Goal: Information Seeking & Learning: Learn about a topic

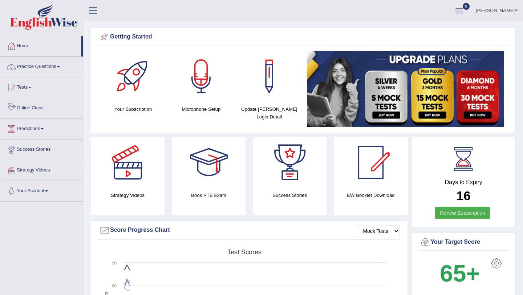
click at [43, 107] on link "Online Class" at bounding box center [41, 107] width 83 height 18
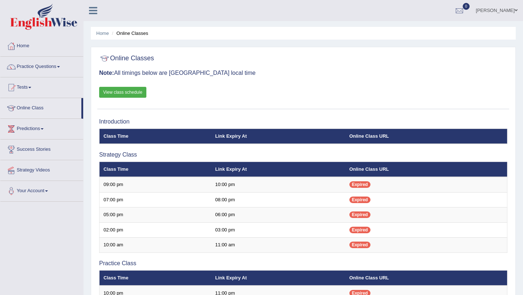
click at [131, 92] on link "View class schedule" at bounding box center [122, 92] width 47 height 11
click at [58, 67] on link "Practice Questions" at bounding box center [41, 66] width 83 height 18
click at [43, 44] on link "Home" at bounding box center [41, 45] width 83 height 18
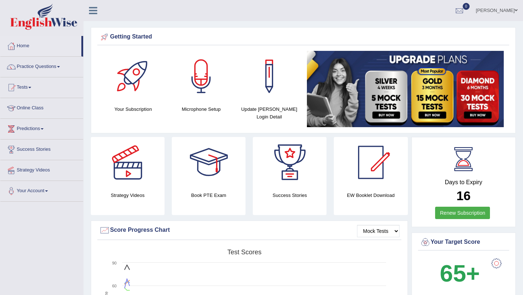
click at [63, 65] on link "Practice Questions" at bounding box center [41, 66] width 83 height 18
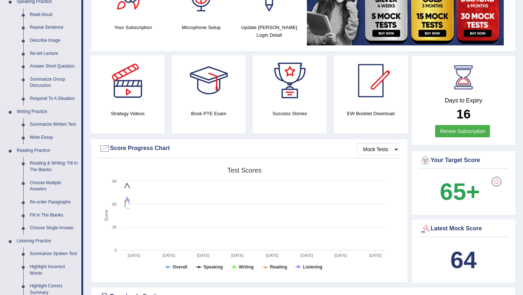
scroll to position [83, 0]
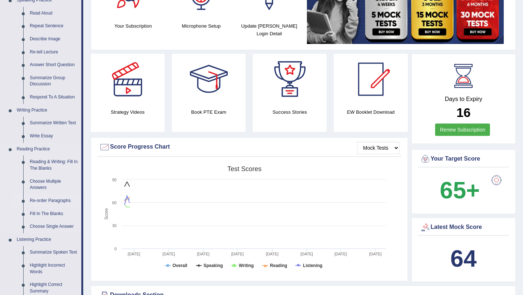
click at [62, 200] on link "Re-order Paragraphs" at bounding box center [54, 200] width 55 height 13
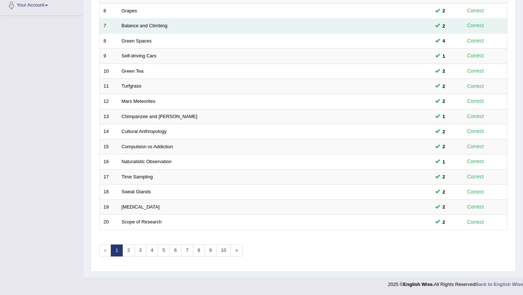
scroll to position [186, 0]
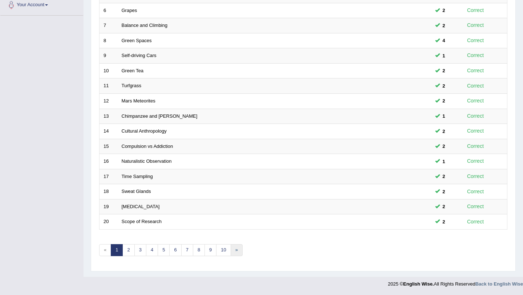
click at [237, 252] on link "»" at bounding box center [237, 250] width 12 height 12
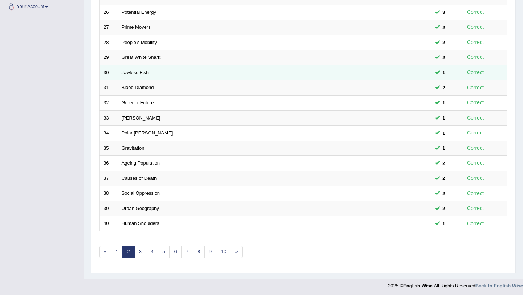
scroll to position [186, 0]
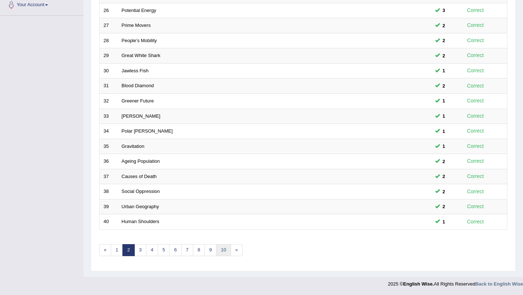
click at [223, 248] on link "10" at bounding box center [223, 250] width 15 height 12
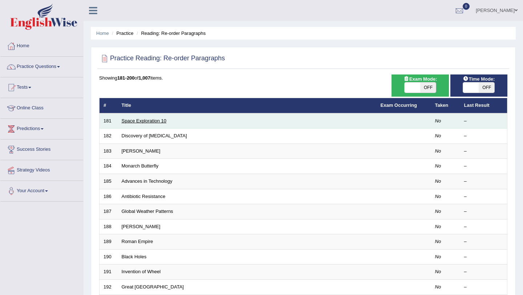
click at [149, 123] on link "Space Exploration 10" at bounding box center [144, 120] width 45 height 5
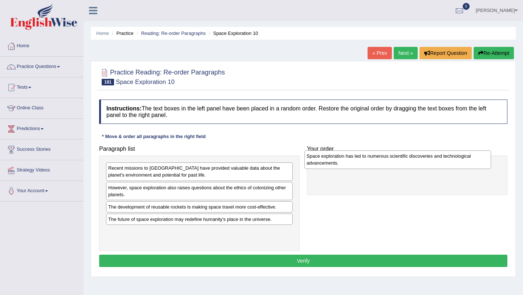
drag, startPoint x: 178, startPoint y: 173, endPoint x: 375, endPoint y: 161, distance: 197.7
click at [375, 161] on div "Space exploration has led to numerous scientific discoveries and technological …" at bounding box center [398, 159] width 187 height 18
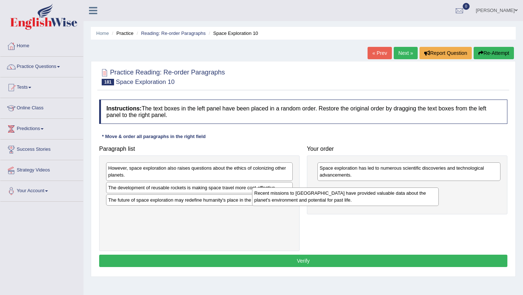
drag, startPoint x: 180, startPoint y: 177, endPoint x: 326, endPoint y: 200, distance: 148.7
click at [326, 200] on div "Recent missions to [GEOGRAPHIC_DATA] have provided valuable data about the plan…" at bounding box center [345, 197] width 187 height 18
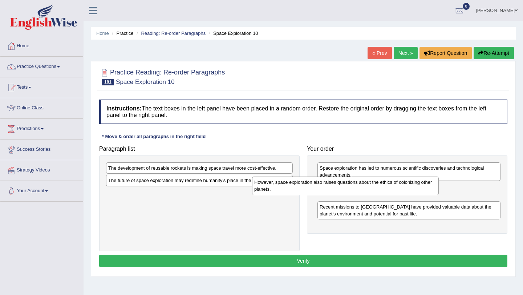
drag, startPoint x: 220, startPoint y: 172, endPoint x: 377, endPoint y: 190, distance: 158.1
click at [377, 190] on div "However, space exploration also raises questions about the ethics of colonizing…" at bounding box center [345, 186] width 187 height 18
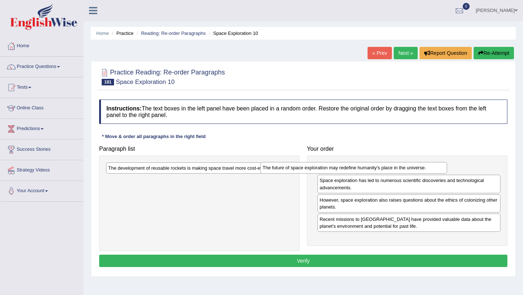
drag, startPoint x: 221, startPoint y: 182, endPoint x: 383, endPoint y: 172, distance: 163.2
click at [383, 172] on div "The future of space exploration may redefine humanity's place in the universe." at bounding box center [354, 167] width 187 height 11
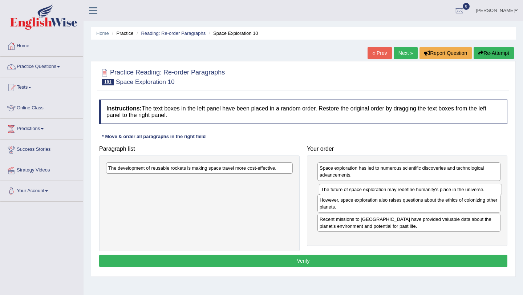
drag, startPoint x: 373, startPoint y: 168, endPoint x: 374, endPoint y: 187, distance: 19.3
click at [374, 188] on div "The future of space exploration may redefine humanity's place in the universe." at bounding box center [410, 189] width 183 height 11
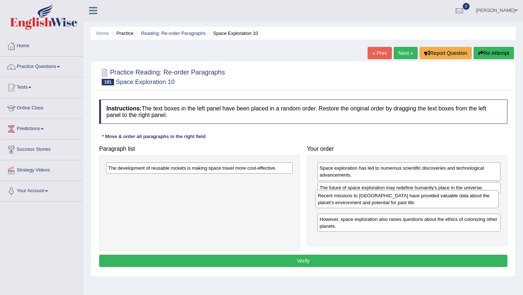
drag, startPoint x: 364, startPoint y: 226, endPoint x: 362, endPoint y: 204, distance: 22.2
click at [362, 204] on div "Recent missions to [GEOGRAPHIC_DATA] have provided valuable data about the plan…" at bounding box center [407, 199] width 183 height 18
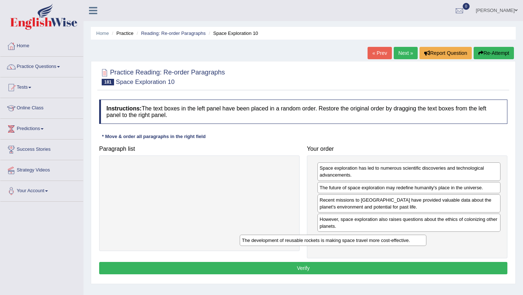
drag, startPoint x: 248, startPoint y: 167, endPoint x: 383, endPoint y: 240, distance: 153.0
click at [383, 240] on div "The development of reusable rockets is making space travel more cost-effective." at bounding box center [333, 240] width 187 height 11
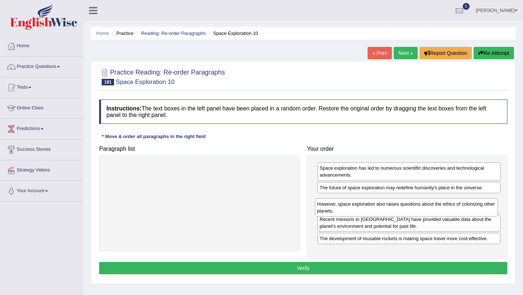
drag, startPoint x: 373, startPoint y: 229, endPoint x: 371, endPoint y: 213, distance: 16.9
click at [371, 213] on div "However, space exploration also raises questions about the ethics of colonizing…" at bounding box center [406, 207] width 183 height 18
click at [328, 268] on button "Verify" at bounding box center [303, 268] width 409 height 12
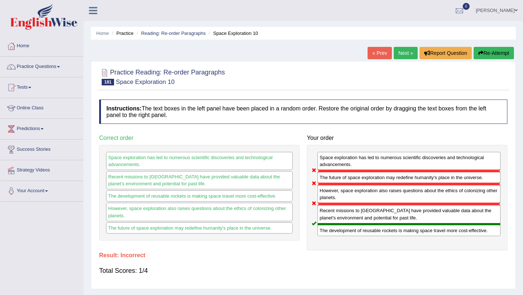
click at [498, 56] on button "Re-Attempt" at bounding box center [494, 53] width 40 height 12
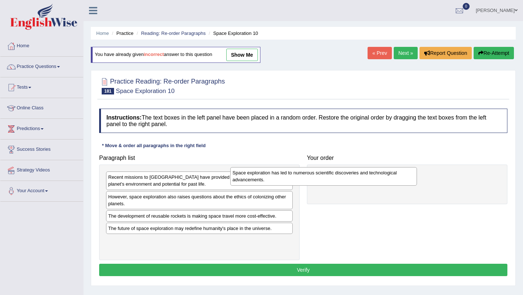
drag, startPoint x: 221, startPoint y: 185, endPoint x: 381, endPoint y: 179, distance: 160.8
click at [381, 179] on div "Space exploration has led to numerous scientific discoveries and technological …" at bounding box center [323, 176] width 187 height 18
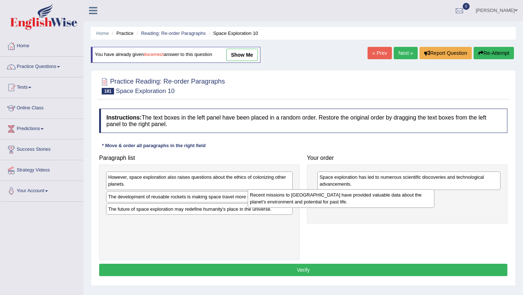
drag, startPoint x: 269, startPoint y: 181, endPoint x: 417, endPoint y: 199, distance: 148.7
click at [417, 199] on div "Recent missions to Mars have provided valuable data about the planet's environm…" at bounding box center [341, 198] width 187 height 18
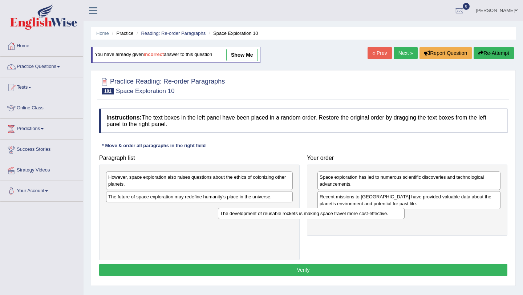
drag, startPoint x: 229, startPoint y: 198, endPoint x: 374, endPoint y: 219, distance: 146.5
click at [374, 219] on div "The development of reusable rockets is making space travel more cost-effective." at bounding box center [311, 213] width 187 height 11
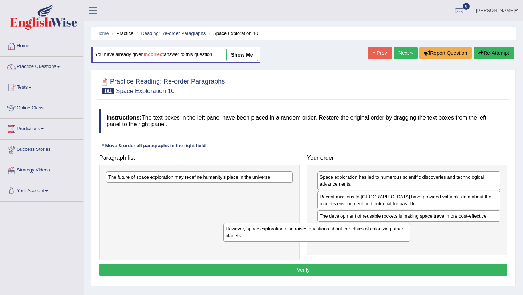
drag, startPoint x: 254, startPoint y: 178, endPoint x: 377, endPoint y: 229, distance: 132.9
click at [377, 229] on div "However, space exploration also raises questions about the ethics of colonizing…" at bounding box center [317, 232] width 187 height 18
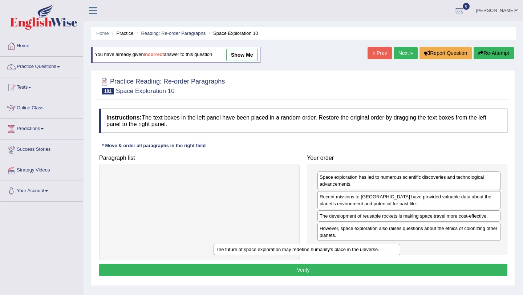
drag, startPoint x: 258, startPoint y: 178, endPoint x: 391, endPoint y: 250, distance: 150.6
click at [389, 250] on div "The future of space exploration may redefine humanity's place in the universe." at bounding box center [307, 249] width 187 height 11
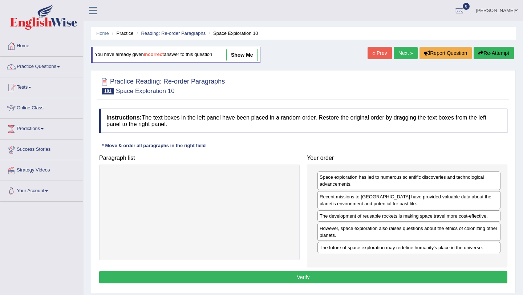
click at [345, 278] on button "Verify" at bounding box center [303, 277] width 409 height 12
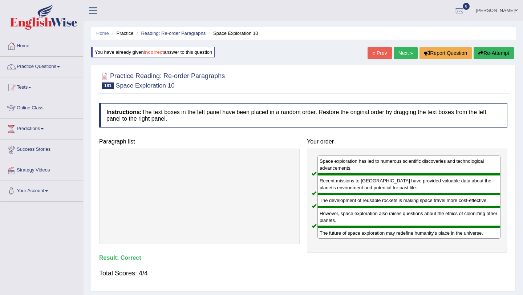
click at [400, 56] on link "Next »" at bounding box center [406, 53] width 24 height 12
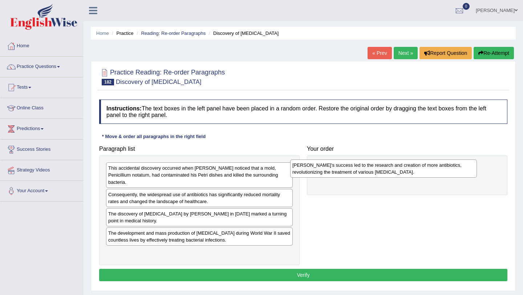
drag, startPoint x: 156, startPoint y: 192, endPoint x: 341, endPoint y: 169, distance: 186.1
click at [341, 169] on div "[PERSON_NAME]'s success led to the research and creation of more antibiotics, r…" at bounding box center [383, 169] width 187 height 18
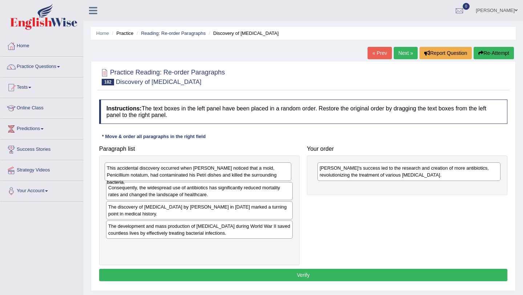
click at [212, 170] on div "This accidental discovery occurred when Fleming noticed that a mold, Penicilliu…" at bounding box center [198, 171] width 187 height 18
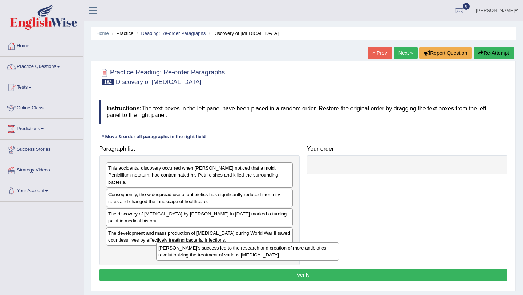
drag, startPoint x: 370, startPoint y: 168, endPoint x: 205, endPoint y: 250, distance: 184.8
click at [205, 250] on div "Penicillin's success led to the research and creation of more antibiotics, revo…" at bounding box center [247, 251] width 183 height 18
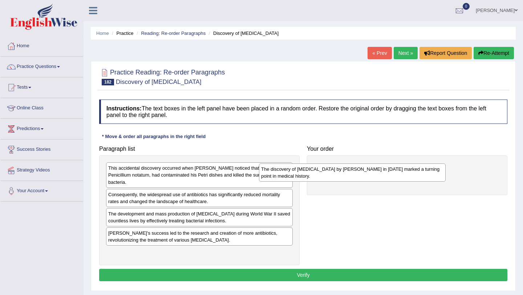
drag, startPoint x: 180, startPoint y: 210, endPoint x: 343, endPoint y: 168, distance: 168.5
click at [343, 168] on div "The discovery of penicillin by Alexander Fleming in 1928 marked a turning point…" at bounding box center [352, 173] width 187 height 18
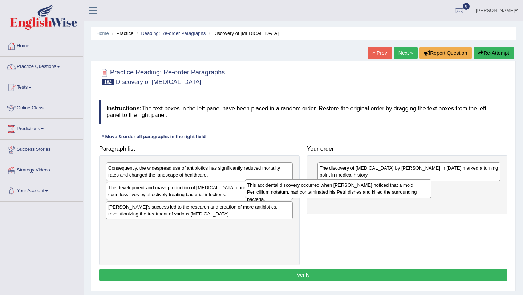
drag, startPoint x: 232, startPoint y: 169, endPoint x: 372, endPoint y: 186, distance: 141.7
click at [372, 186] on div "This accidental discovery occurred when Fleming noticed that a mold, Penicilliu…" at bounding box center [338, 189] width 187 height 18
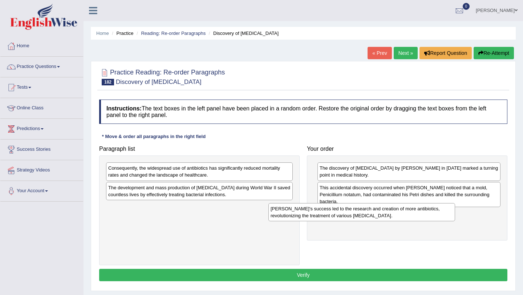
drag, startPoint x: 203, startPoint y: 211, endPoint x: 366, endPoint y: 213, distance: 162.5
click at [366, 213] on div "Penicillin's success led to the research and creation of more antibiotics, revo…" at bounding box center [362, 212] width 187 height 18
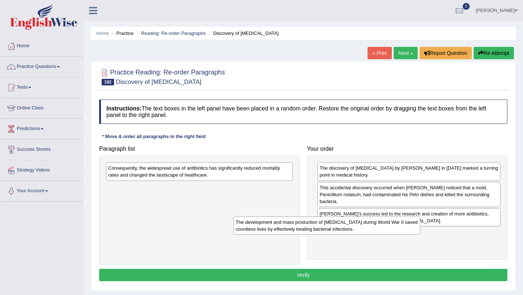
drag, startPoint x: 168, startPoint y: 193, endPoint x: 298, endPoint y: 227, distance: 134.5
click at [298, 227] on div "The development and mass production of penicillin during World War II saved cou…" at bounding box center [327, 226] width 187 height 18
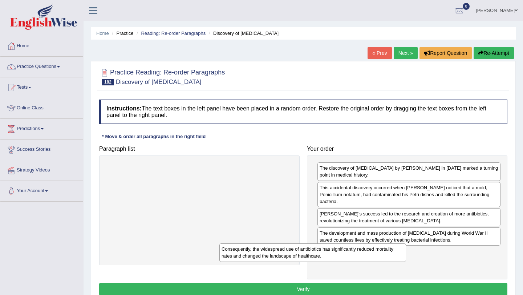
drag, startPoint x: 194, startPoint y: 169, endPoint x: 308, endPoint y: 249, distance: 139.5
click at [308, 249] on div "Consequently, the widespread use of antibiotics has significantly reduced morta…" at bounding box center [313, 253] width 187 height 18
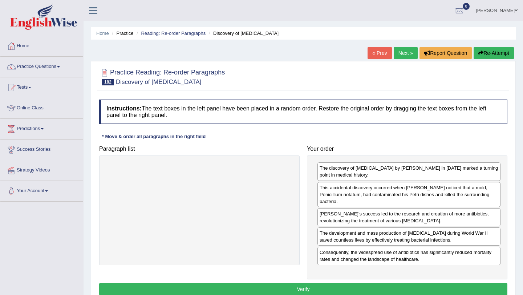
click at [296, 283] on button "Verify" at bounding box center [303, 289] width 409 height 12
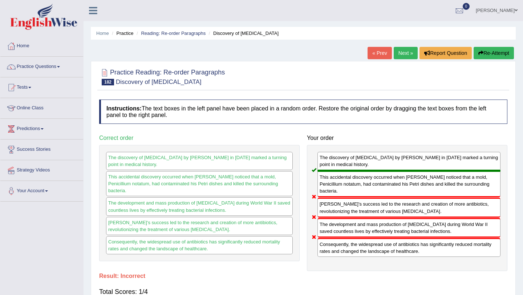
click at [487, 52] on button "Re-Attempt" at bounding box center [494, 53] width 40 height 12
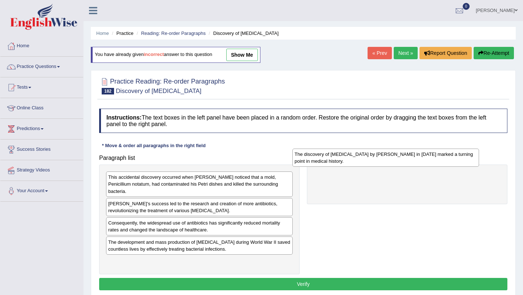
drag, startPoint x: 170, startPoint y: 241, endPoint x: 357, endPoint y: 158, distance: 204.4
click at [357, 158] on div "The discovery of penicillin by Alexander Fleming in 1928 marked a turning point…" at bounding box center [386, 158] width 187 height 18
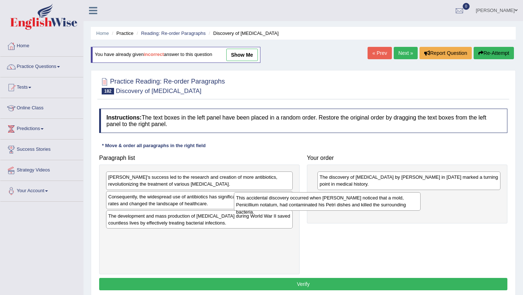
drag, startPoint x: 170, startPoint y: 185, endPoint x: 298, endPoint y: 205, distance: 129.6
click at [298, 205] on div "This accidental discovery occurred when Fleming noticed that a mold, Penicilliu…" at bounding box center [327, 201] width 187 height 18
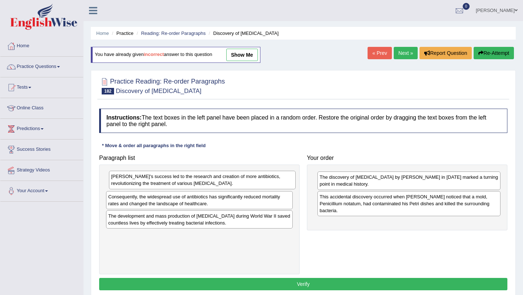
click at [236, 184] on div "Penicillin's success led to the research and creation of more antibiotics, revo…" at bounding box center [202, 180] width 187 height 18
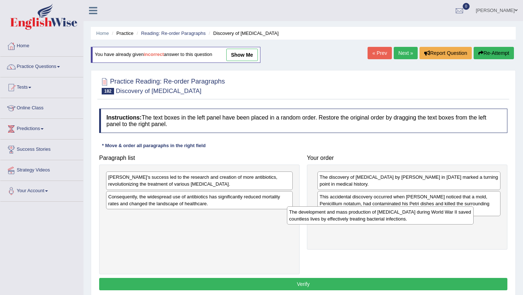
drag, startPoint x: 218, startPoint y: 222, endPoint x: 399, endPoint y: 218, distance: 181.4
click at [399, 218] on div "The development and mass production of penicillin during World War II saved cou…" at bounding box center [380, 215] width 187 height 18
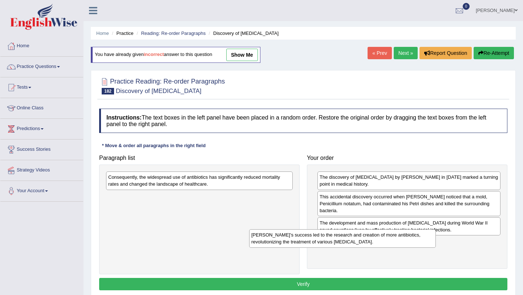
drag, startPoint x: 222, startPoint y: 181, endPoint x: 365, endPoint y: 238, distance: 154.4
click at [365, 238] on div "Penicillin's success led to the research and creation of more antibiotics, revo…" at bounding box center [342, 238] width 187 height 18
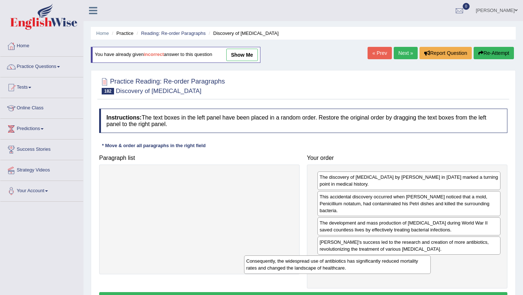
drag, startPoint x: 236, startPoint y: 182, endPoint x: 383, endPoint y: 260, distance: 166.8
click at [383, 261] on div "Consequently, the widespread use of antibiotics has significantly reduced morta…" at bounding box center [337, 265] width 187 height 18
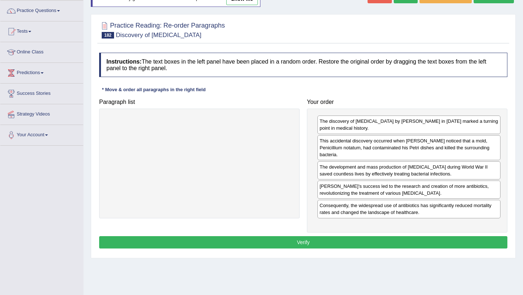
scroll to position [55, 0]
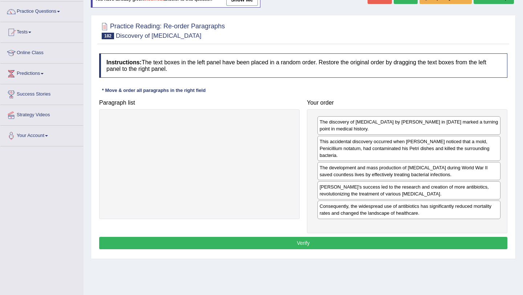
click at [297, 237] on button "Verify" at bounding box center [303, 243] width 409 height 12
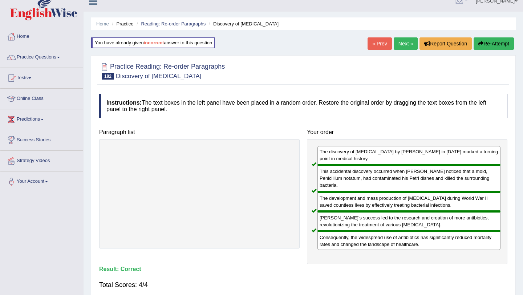
scroll to position [0, 0]
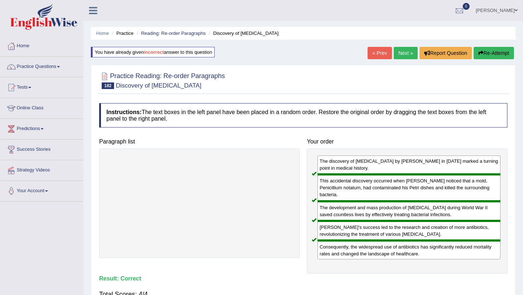
click at [402, 52] on link "Next »" at bounding box center [406, 53] width 24 height 12
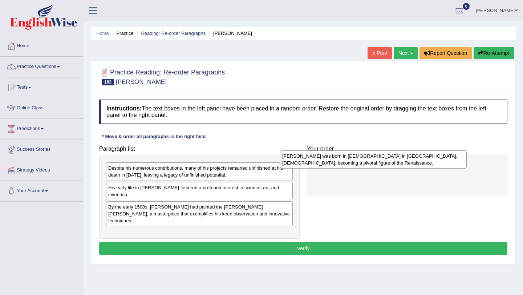
drag, startPoint x: 174, startPoint y: 222, endPoint x: 347, endPoint y: 159, distance: 184.3
click at [347, 159] on div "Leonardo da Vinci was born in 1452 in Vinci, Italy, becoming a pivotal figure o…" at bounding box center [373, 159] width 187 height 18
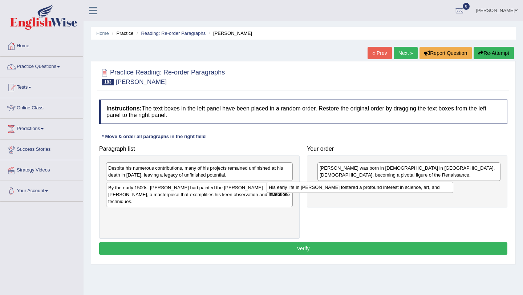
drag, startPoint x: 200, startPoint y: 190, endPoint x: 360, endPoint y: 189, distance: 160.7
click at [360, 189] on div "His early life in Florence fostered a profound interest in science, art, and in…" at bounding box center [360, 187] width 187 height 11
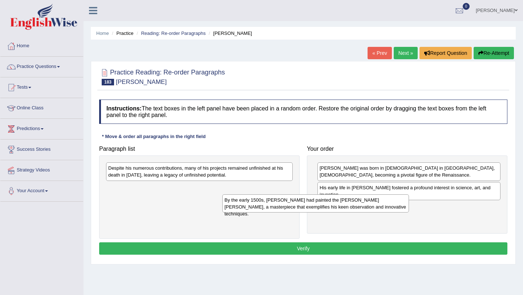
drag, startPoint x: 216, startPoint y: 192, endPoint x: 350, endPoint y: 203, distance: 135.4
click at [350, 203] on div "By the early 1500s, da Vinci had painted the Mona Lisa, a masterpiece that exem…" at bounding box center [315, 203] width 187 height 18
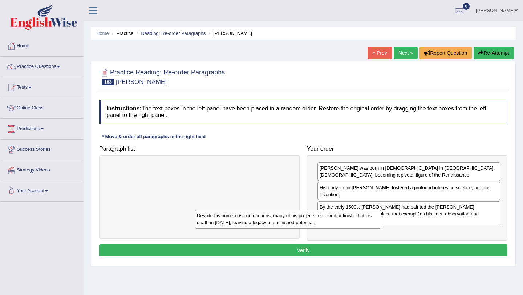
drag, startPoint x: 262, startPoint y: 168, endPoint x: 363, endPoint y: 213, distance: 110.8
click at [363, 213] on div "Despite his numerous contributions, many of his projects remained unfinished at…" at bounding box center [288, 219] width 187 height 18
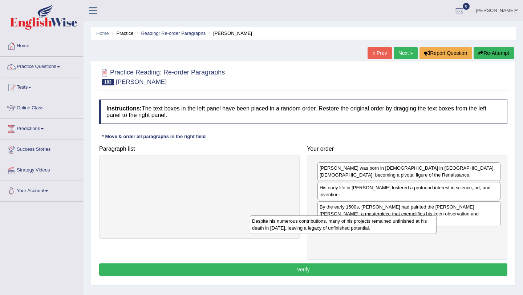
drag, startPoint x: 159, startPoint y: 169, endPoint x: 303, endPoint y: 222, distance: 153.4
click at [303, 222] on div "Despite his numerous contributions, many of his projects remained unfinished at…" at bounding box center [343, 225] width 187 height 18
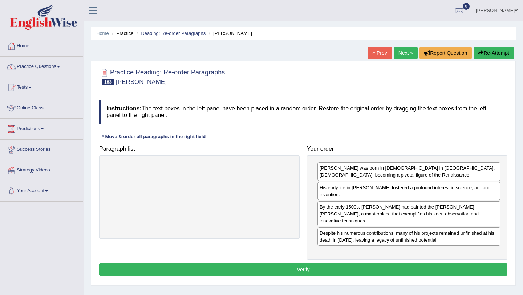
click at [299, 264] on button "Verify" at bounding box center [303, 270] width 409 height 12
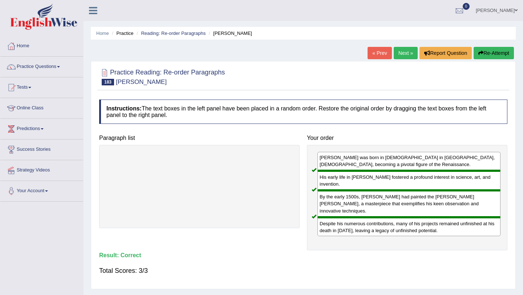
click at [403, 54] on link "Next »" at bounding box center [406, 53] width 24 height 12
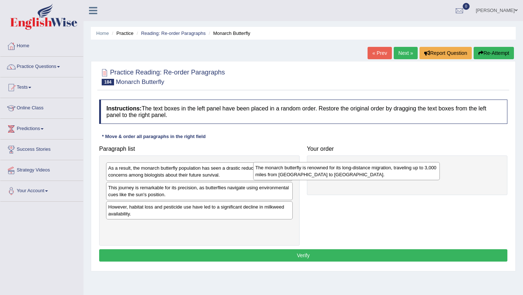
drag, startPoint x: 227, startPoint y: 231, endPoint x: 374, endPoint y: 172, distance: 158.6
click at [374, 172] on div "The monarch butterfly is renowned for its long-distance migration, traveling up…" at bounding box center [346, 171] width 187 height 18
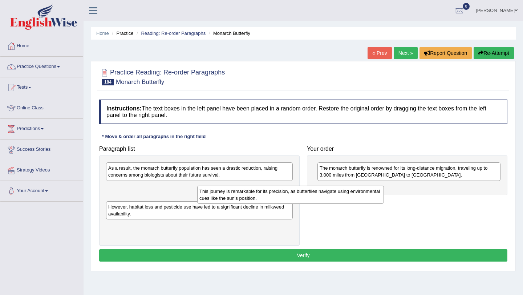
drag, startPoint x: 190, startPoint y: 196, endPoint x: 281, endPoint y: 197, distance: 91.2
click at [281, 197] on div "This journey is remarkable for its precision, as butterflies navigate using env…" at bounding box center [290, 195] width 187 height 18
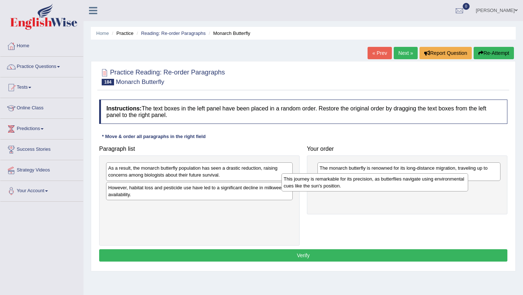
drag, startPoint x: 164, startPoint y: 193, endPoint x: 340, endPoint y: 184, distance: 175.4
click at [340, 184] on div "This journey is remarkable for its precision, as butterflies navigate using env…" at bounding box center [375, 182] width 187 height 18
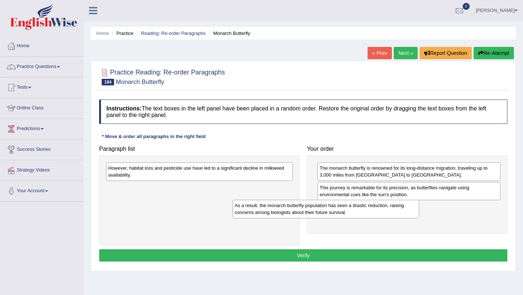
drag, startPoint x: 207, startPoint y: 170, endPoint x: 337, endPoint y: 207, distance: 135.4
click at [337, 207] on div "As a result, the monarch butterfly population has seen a drastic reduction, rai…" at bounding box center [326, 209] width 187 height 18
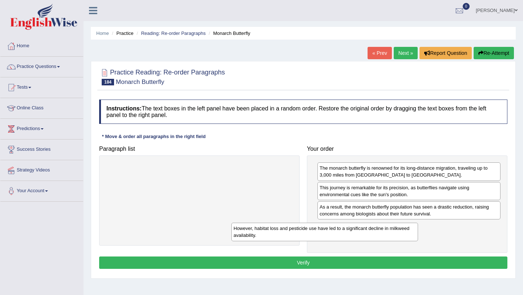
drag, startPoint x: 195, startPoint y: 170, endPoint x: 321, endPoint y: 230, distance: 139.2
click at [321, 230] on div "However, habitat loss and pesticide use have led to a significant decline in mi…" at bounding box center [325, 232] width 187 height 18
click at [306, 265] on button "Verify" at bounding box center [303, 263] width 409 height 12
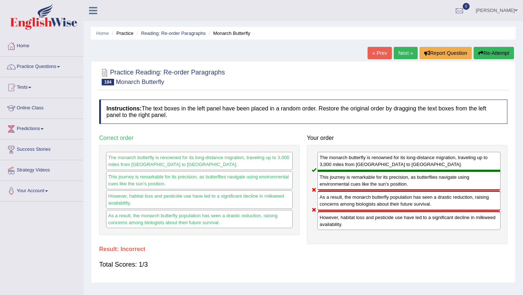
click at [495, 55] on button "Re-Attempt" at bounding box center [494, 53] width 40 height 12
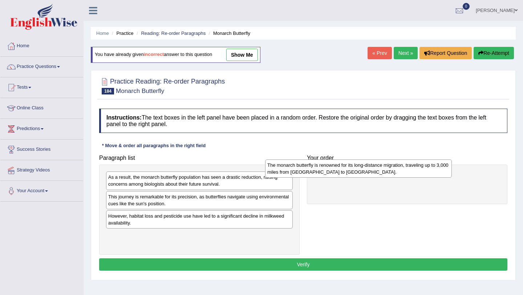
drag, startPoint x: 179, startPoint y: 243, endPoint x: 339, endPoint y: 172, distance: 175.1
click at [339, 172] on div "The monarch butterfly is renowned for its long-distance migration, traveling up…" at bounding box center [358, 169] width 187 height 18
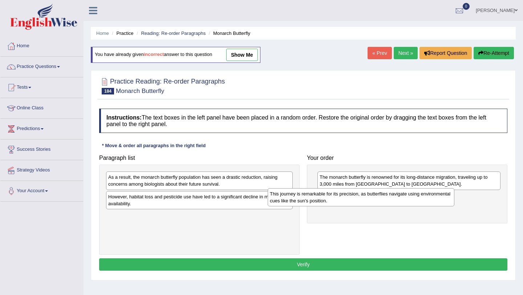
drag, startPoint x: 169, startPoint y: 201, endPoint x: 331, endPoint y: 198, distance: 161.8
click at [331, 198] on div "This journey is remarkable for its precision, as butterflies navigate using env…" at bounding box center [361, 197] width 187 height 18
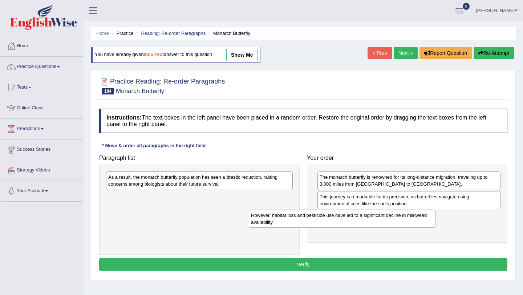
drag, startPoint x: 201, startPoint y: 202, endPoint x: 346, endPoint y: 220, distance: 146.5
click at [346, 220] on div "However, habitat loss and pesticide use have led to a significant decline in mi…" at bounding box center [342, 219] width 187 height 18
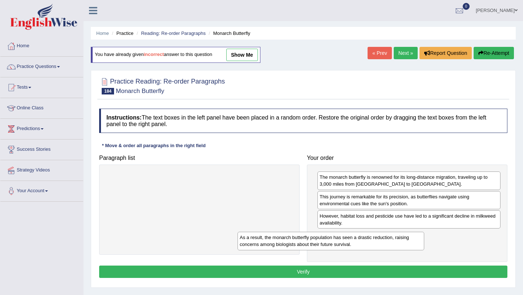
drag, startPoint x: 187, startPoint y: 181, endPoint x: 326, endPoint y: 240, distance: 150.6
click at [325, 240] on div "As a result, the monarch butterfly population has seen a drastic reduction, rai…" at bounding box center [331, 241] width 187 height 18
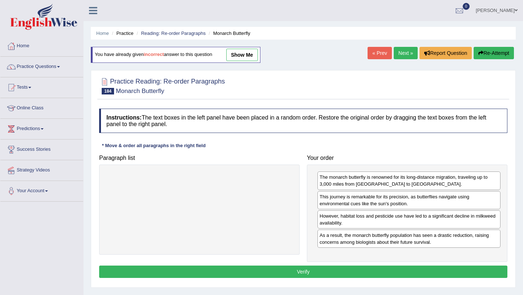
click at [312, 273] on button "Verify" at bounding box center [303, 272] width 409 height 12
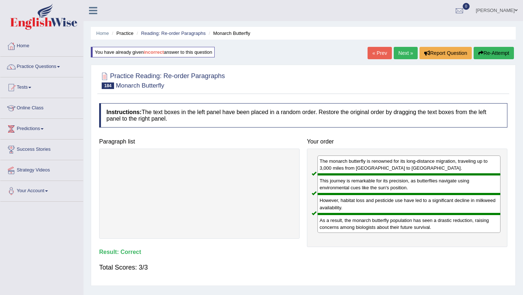
click at [406, 53] on link "Next »" at bounding box center [406, 53] width 24 height 12
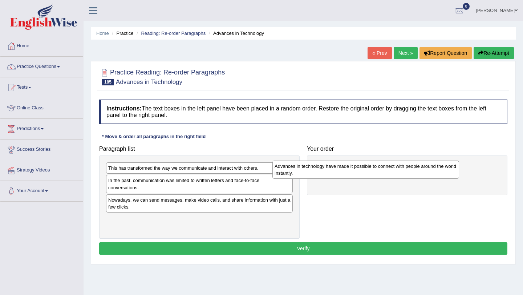
drag, startPoint x: 148, startPoint y: 205, endPoint x: 326, endPoint y: 166, distance: 183.1
click at [326, 166] on div "Advances in technology have made it possible to connect with people around the …" at bounding box center [366, 170] width 187 height 18
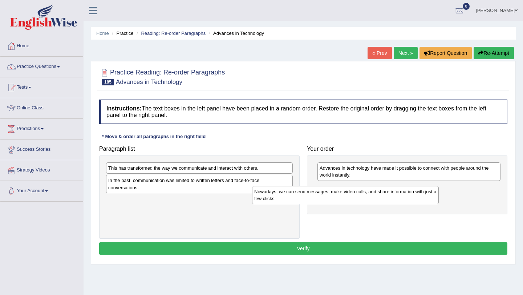
drag, startPoint x: 197, startPoint y: 208, endPoint x: 360, endPoint y: 201, distance: 163.7
click at [360, 201] on div "Nowadays, we can send messages, make video calls, and share information with ju…" at bounding box center [345, 195] width 187 height 18
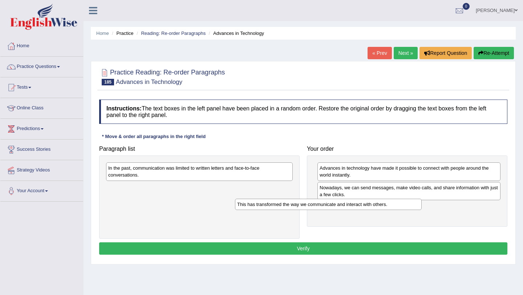
drag, startPoint x: 164, startPoint y: 169, endPoint x: 295, endPoint y: 208, distance: 136.3
click at [295, 207] on div "This has transformed the way we communicate and interact with others." at bounding box center [328, 204] width 187 height 11
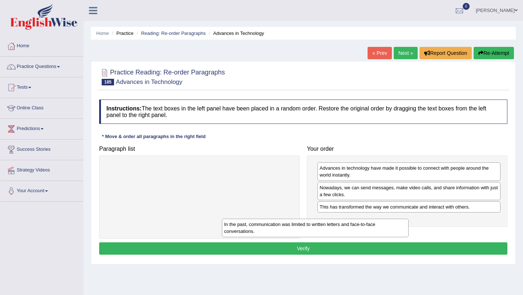
drag, startPoint x: 204, startPoint y: 171, endPoint x: 332, endPoint y: 225, distance: 139.1
click at [332, 225] on div "In the past, communication was limited to written letters and face-to-face conv…" at bounding box center [315, 228] width 187 height 18
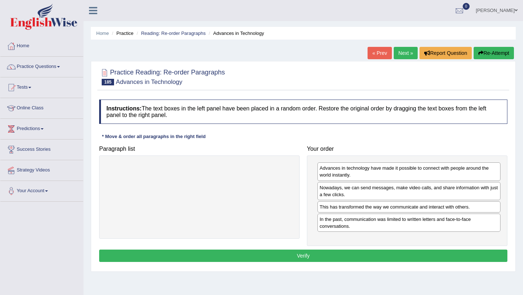
click at [374, 257] on button "Verify" at bounding box center [303, 256] width 409 height 12
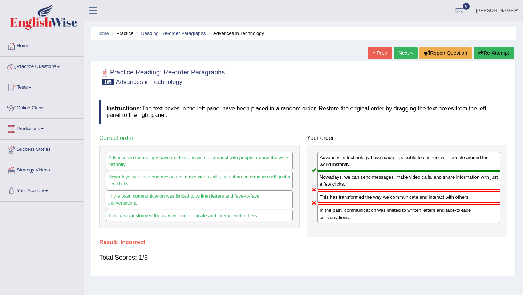
click at [491, 53] on button "Re-Attempt" at bounding box center [494, 53] width 40 height 12
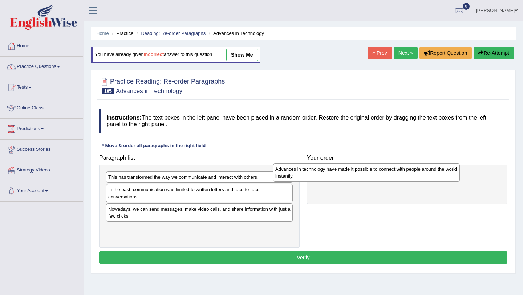
drag, startPoint x: 184, startPoint y: 213, endPoint x: 352, endPoint y: 172, distance: 173.5
click at [352, 172] on div "Advances in technology have made it possible to connect with people around the …" at bounding box center [366, 173] width 187 height 18
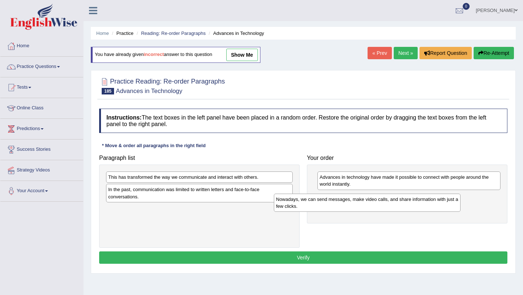
drag, startPoint x: 190, startPoint y: 213, endPoint x: 361, endPoint y: 199, distance: 171.0
click at [361, 200] on div "Nowadays, we can send messages, make video calls, and share information with ju…" at bounding box center [367, 203] width 187 height 18
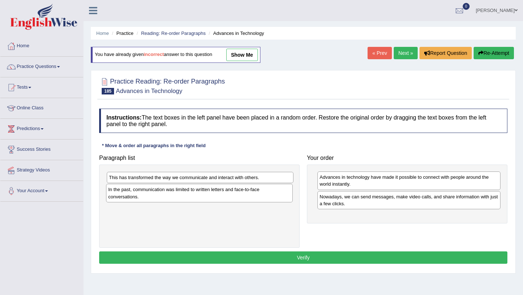
click at [232, 177] on div "This has transformed the way we communicate and interact with others." at bounding box center [200, 177] width 187 height 11
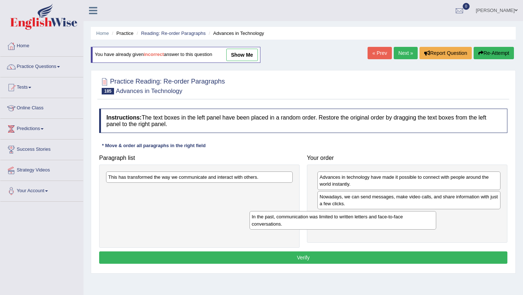
drag, startPoint x: 214, startPoint y: 193, endPoint x: 359, endPoint y: 218, distance: 147.9
click at [359, 218] on div "In the past, communication was limited to written letters and face-to-face conv…" at bounding box center [343, 220] width 187 height 18
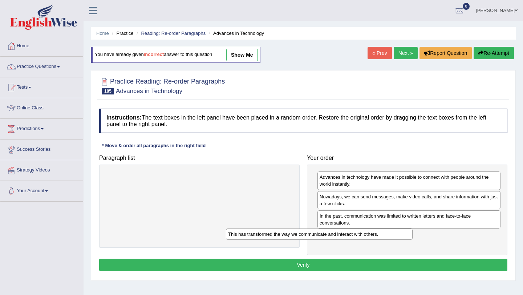
drag, startPoint x: 245, startPoint y: 178, endPoint x: 365, endPoint y: 236, distance: 132.8
click at [365, 236] on div "This has transformed the way we communicate and interact with others." at bounding box center [319, 234] width 187 height 11
click at [328, 264] on button "Verify" at bounding box center [303, 265] width 409 height 12
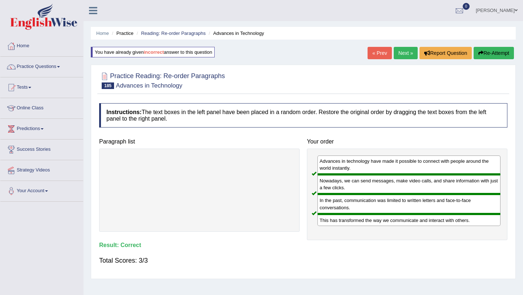
click at [407, 56] on link "Next »" at bounding box center [406, 53] width 24 height 12
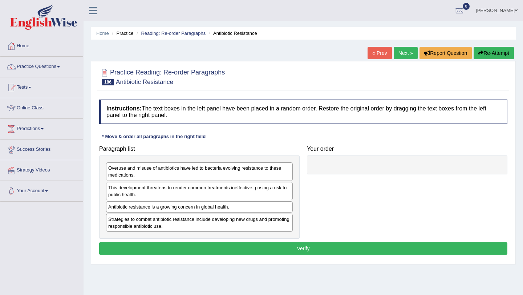
click at [170, 223] on div "Strategies to combat antibiotic resistance include developing new drugs and pro…" at bounding box center [199, 223] width 187 height 18
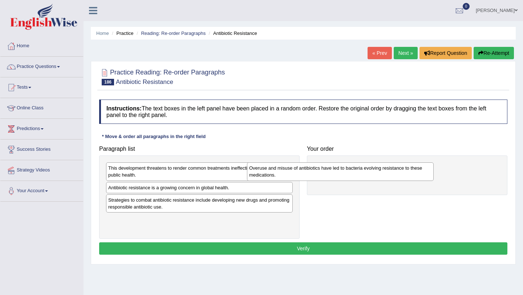
drag, startPoint x: 218, startPoint y: 171, endPoint x: 365, endPoint y: 170, distance: 147.2
click at [365, 170] on div "Overuse and misuse of antibiotics have led to bacteria evolving resistance to t…" at bounding box center [340, 171] width 187 height 18
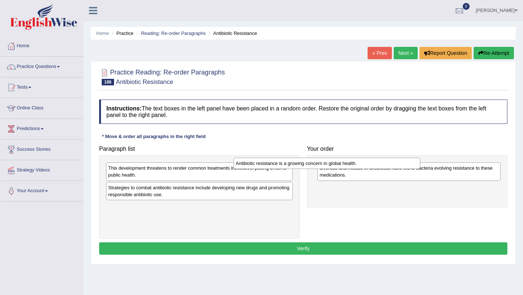
drag, startPoint x: 212, startPoint y: 188, endPoint x: 341, endPoint y: 163, distance: 130.7
click at [341, 164] on div "Antibiotic resistance is a growing concern in global health." at bounding box center [327, 163] width 187 height 11
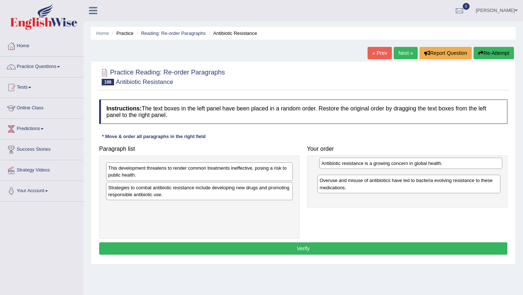
drag, startPoint x: 376, startPoint y: 188, endPoint x: 378, endPoint y: 165, distance: 22.9
click at [378, 165] on div "Antibiotic resistance is a growing concern in global health." at bounding box center [411, 163] width 183 height 11
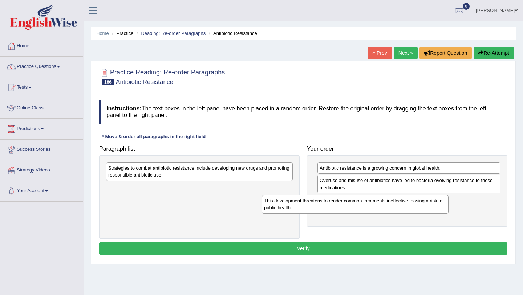
drag, startPoint x: 222, startPoint y: 172, endPoint x: 377, endPoint y: 204, distance: 158.4
click at [378, 204] on div "This development threatens to render common treatments ineffective, posing a ri…" at bounding box center [355, 204] width 187 height 18
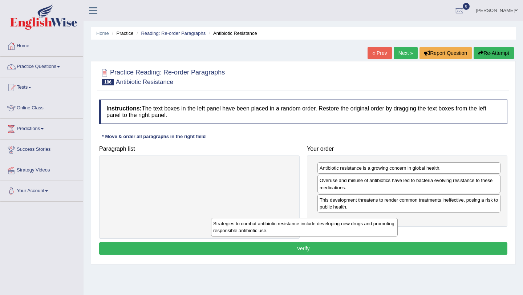
drag, startPoint x: 217, startPoint y: 174, endPoint x: 326, endPoint y: 228, distance: 121.6
click at [326, 228] on div "Strategies to combat antibiotic resistance include developing new drugs and pro…" at bounding box center [304, 227] width 187 height 18
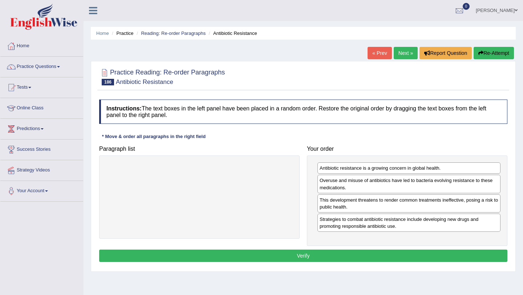
click at [311, 256] on button "Verify" at bounding box center [303, 256] width 409 height 12
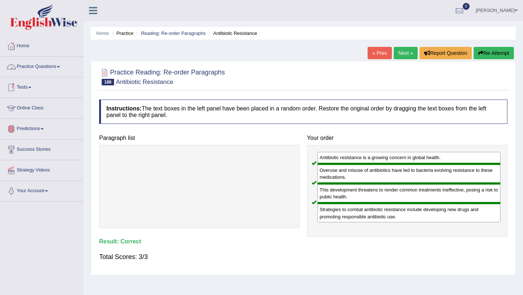
click at [60, 66] on span at bounding box center [58, 66] width 3 height 1
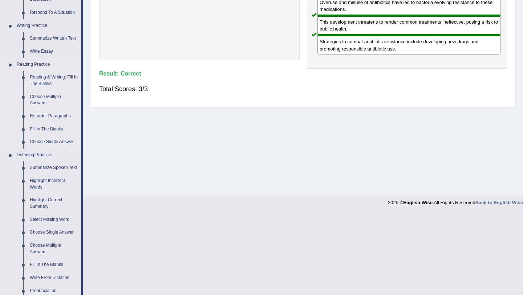
scroll to position [168, 0]
click at [57, 168] on link "Summarize Spoken Text" at bounding box center [54, 168] width 55 height 13
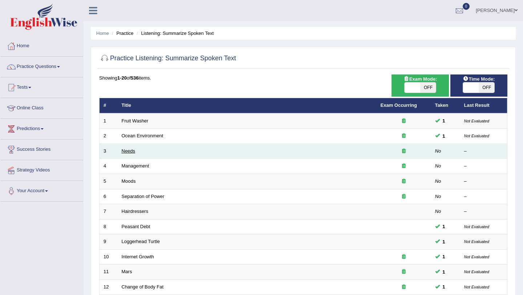
click at [130, 151] on link "Needs" at bounding box center [129, 150] width 14 height 5
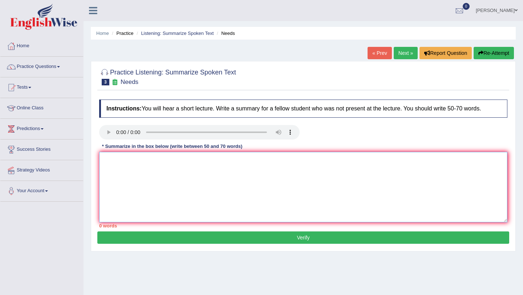
click at [247, 179] on textarea at bounding box center [303, 187] width 409 height 71
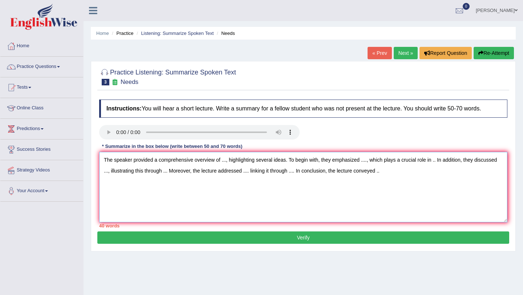
click at [289, 172] on textarea "The speaker provided a comprehensive overview of ..., highlighting several idea…" at bounding box center [303, 187] width 409 height 71
click at [371, 171] on textarea "The speaker provided a comprehensive overview of ..., highlighting several idea…" at bounding box center [303, 187] width 409 height 71
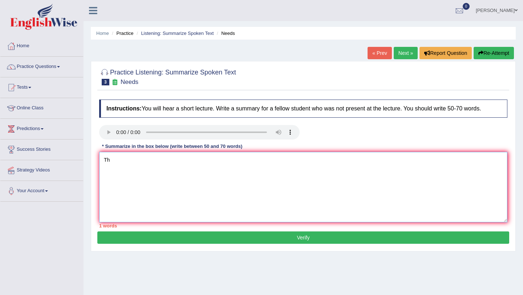
type textarea "T"
click at [132, 168] on textarea at bounding box center [303, 187] width 409 height 71
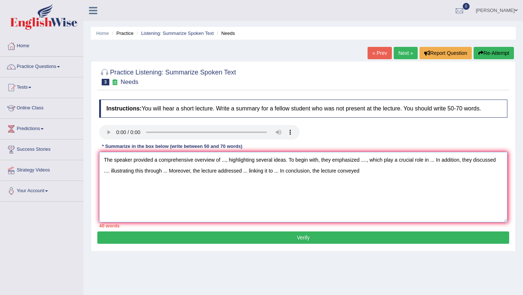
click at [227, 161] on textarea "The speaker provided a comprehensive overview of ..., highlighting several idea…" at bounding box center [303, 187] width 409 height 71
click at [397, 162] on textarea "The speaker provided a comprehensive overview of the word need, highlighting se…" at bounding box center [303, 187] width 409 height 71
click at [114, 174] on textarea "The speaker provided a comprehensive overview of the word need, highlighting se…" at bounding box center [303, 187] width 409 height 71
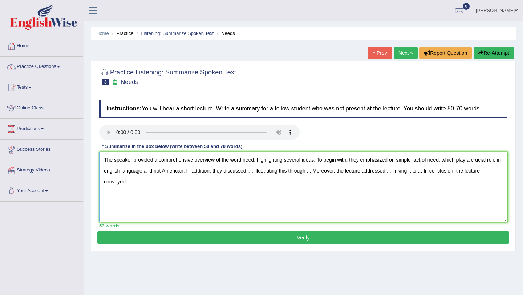
click at [260, 173] on textarea "The speaker provided a comprehensive overview of the word need, highlighting se…" at bounding box center [303, 187] width 409 height 71
click at [318, 174] on textarea "The speaker provided a comprehensive overview of the word need, highlighting se…" at bounding box center [303, 187] width 409 height 71
click at [267, 173] on textarea "The speaker provided a comprehensive overview of the word need, highlighting se…" at bounding box center [303, 187] width 409 height 71
click at [451, 173] on textarea "The speaker provided a comprehensive overview of the word need, highlighting se…" at bounding box center [303, 187] width 409 height 71
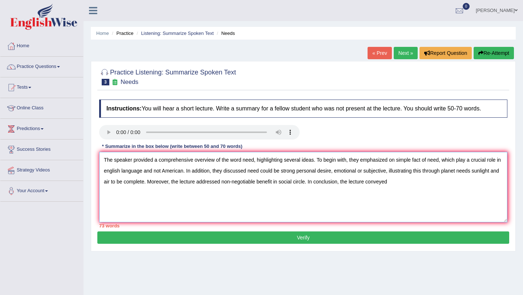
click at [402, 182] on textarea "The speaker provided a comprehensive overview of the word need, highlighting se…" at bounding box center [303, 187] width 409 height 71
click at [350, 162] on textarea "The speaker provided a comprehensive overview of the word need, highlighting se…" at bounding box center [303, 187] width 409 height 71
click at [194, 162] on textarea "The speaker provided a comprehensive overview of the word need, highlighting se…" at bounding box center [303, 187] width 409 height 71
click at [428, 161] on textarea "The speaker provided overview of the word need, highlighting several ideas. The…" at bounding box center [303, 187] width 409 height 71
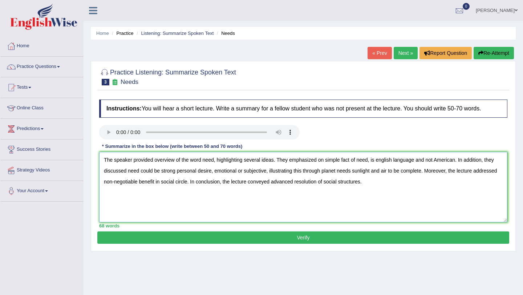
type textarea "The speaker provided overview of the word need, highlighting several ideas. The…"
click at [300, 238] on button "Verify" at bounding box center [303, 238] width 412 height 12
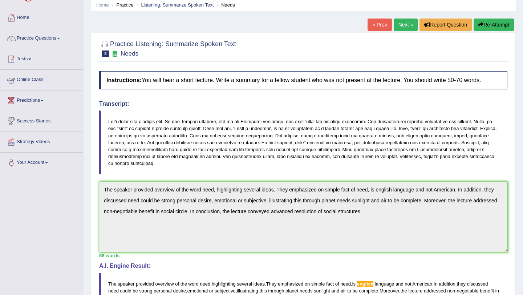
scroll to position [29, 0]
click at [60, 38] on span at bounding box center [58, 37] width 3 height 1
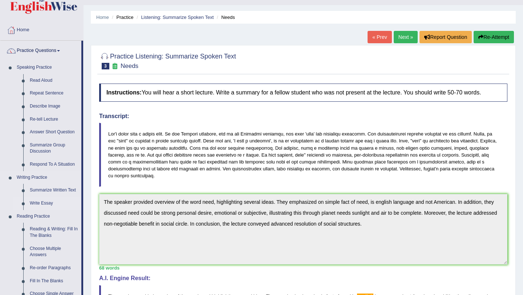
scroll to position [12, 0]
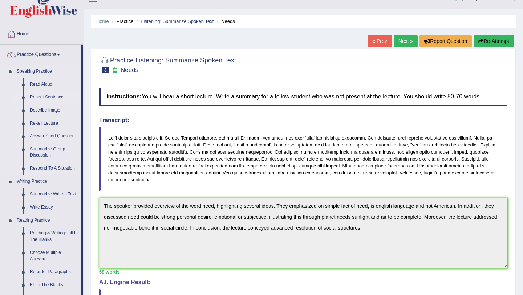
click at [48, 96] on link "Repeat Sentence" at bounding box center [54, 97] width 55 height 13
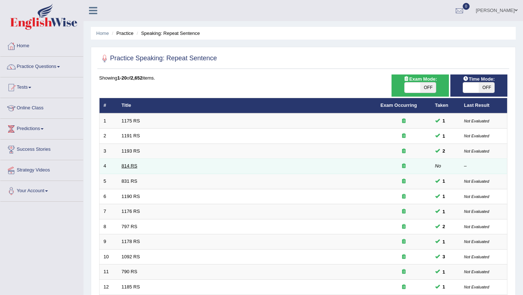
click at [132, 165] on link "814 RS" at bounding box center [130, 165] width 16 height 5
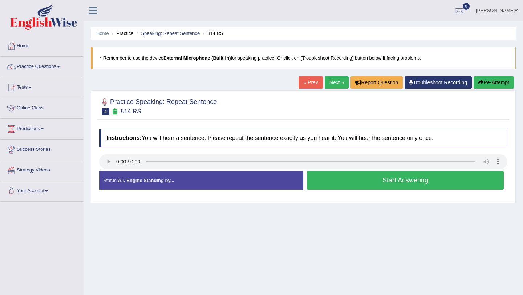
click at [341, 183] on button "Start Answering" at bounding box center [405, 180] width 197 height 19
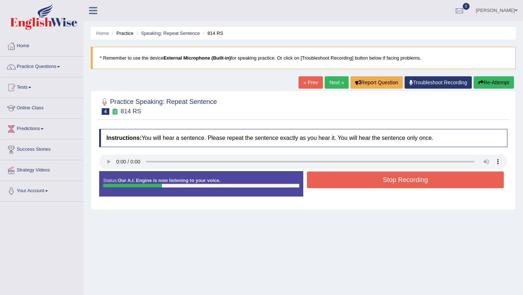
click at [341, 183] on button "Stop Recording" at bounding box center [405, 180] width 197 height 17
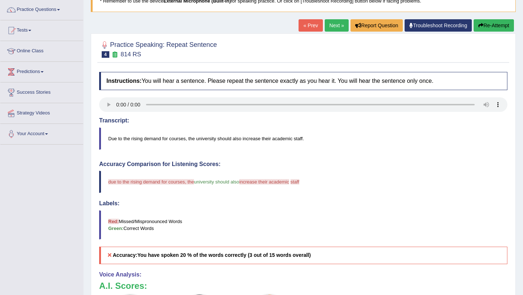
scroll to position [37, 0]
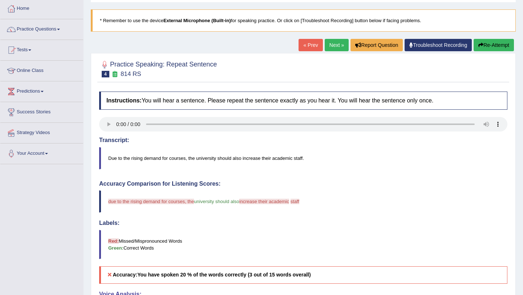
click at [489, 46] on button "Re-Attempt" at bounding box center [494, 45] width 40 height 12
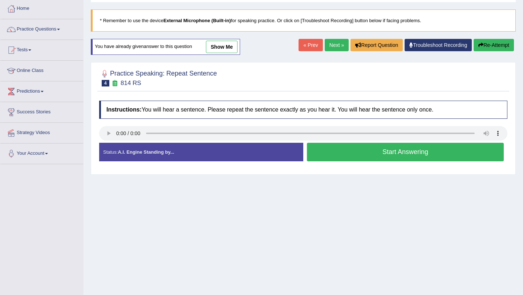
click at [352, 154] on button "Start Answering" at bounding box center [405, 152] width 197 height 19
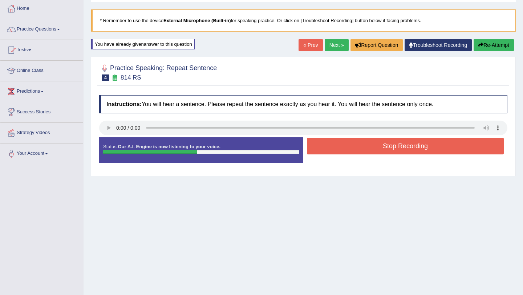
click at [358, 148] on button "Stop Recording" at bounding box center [405, 146] width 197 height 17
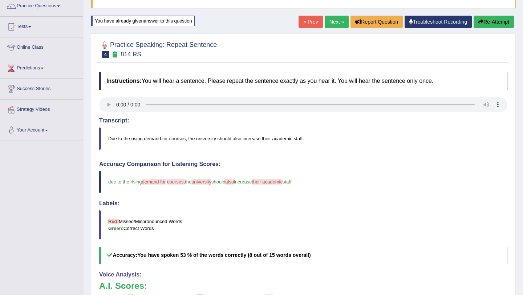
scroll to position [49, 0]
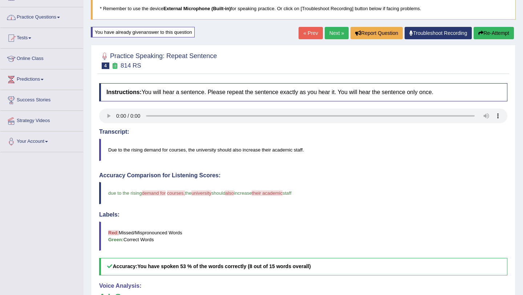
click at [60, 17] on span at bounding box center [58, 17] width 3 height 1
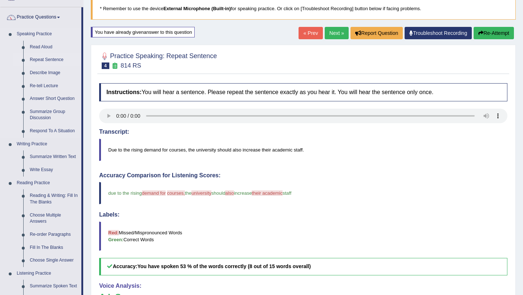
click at [53, 60] on link "Repeat Sentence" at bounding box center [54, 59] width 55 height 13
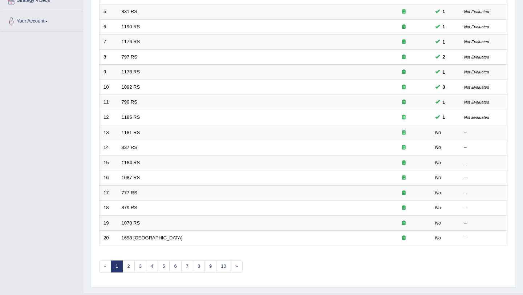
scroll to position [171, 0]
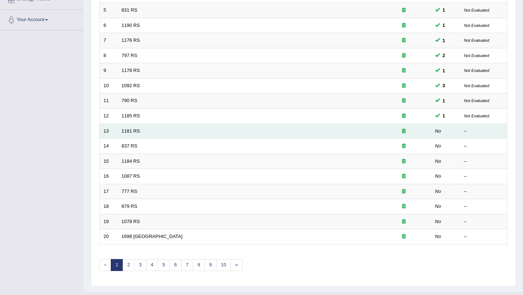
click at [203, 128] on td "1181 RS" at bounding box center [247, 131] width 259 height 15
click at [130, 129] on link "1181 RS" at bounding box center [131, 130] width 19 height 5
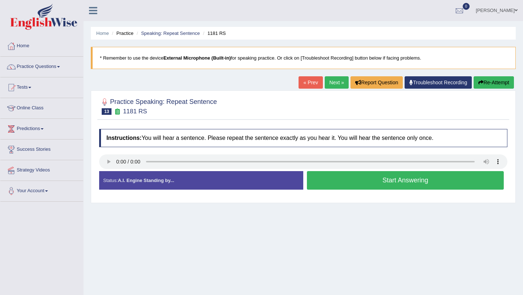
click at [354, 185] on button "Start Answering" at bounding box center [405, 180] width 197 height 19
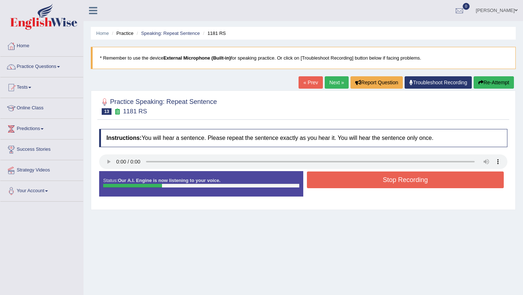
click at [354, 185] on button "Stop Recording" at bounding box center [405, 180] width 197 height 17
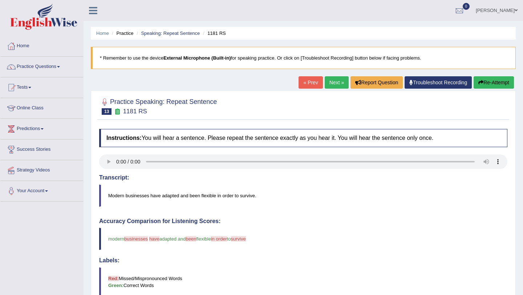
click at [330, 83] on link "Next »" at bounding box center [337, 82] width 24 height 12
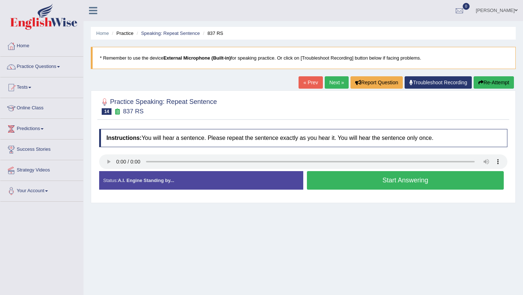
click at [367, 185] on button "Start Answering" at bounding box center [405, 180] width 197 height 19
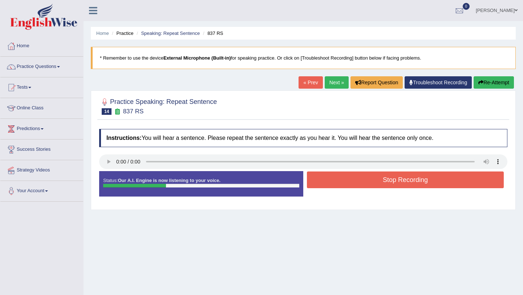
click at [367, 185] on button "Stop Recording" at bounding box center [405, 180] width 197 height 17
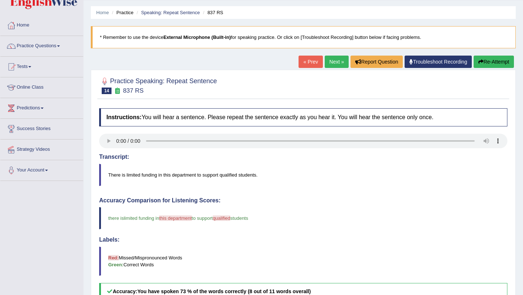
scroll to position [9, 0]
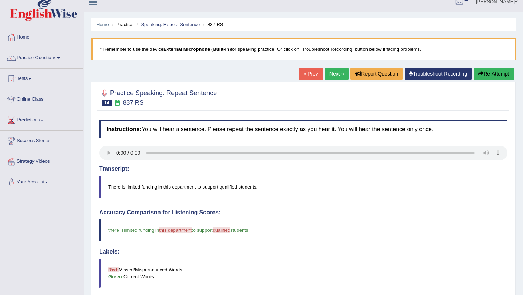
click at [332, 74] on link "Next »" at bounding box center [337, 74] width 24 height 12
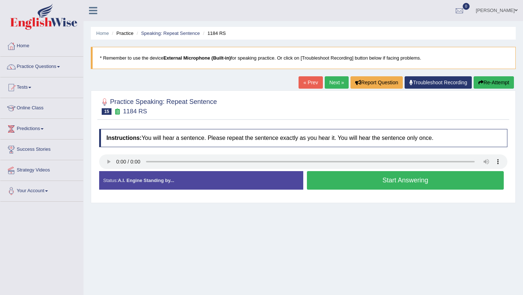
click at [332, 183] on button "Start Answering" at bounding box center [405, 180] width 197 height 19
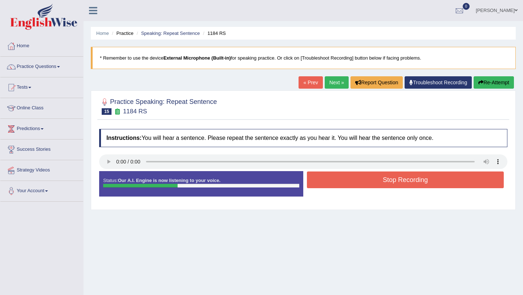
click at [332, 183] on button "Stop Recording" at bounding box center [405, 180] width 197 height 17
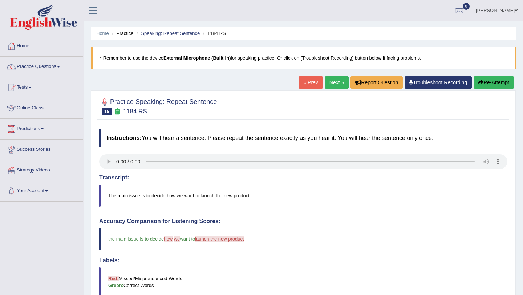
click at [495, 81] on button "Re-Attempt" at bounding box center [494, 82] width 40 height 12
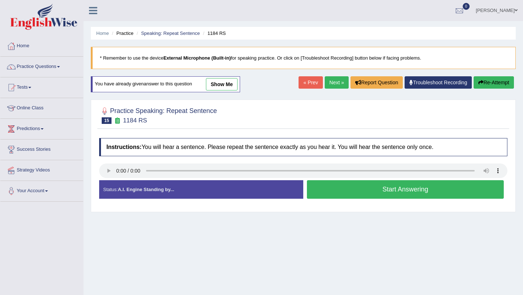
click at [395, 185] on button "Start Answering" at bounding box center [405, 189] width 197 height 19
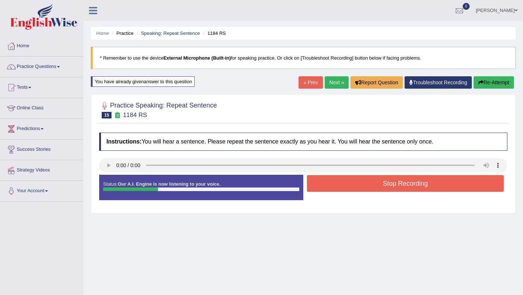
click at [395, 185] on button "Stop Recording" at bounding box center [405, 183] width 197 height 17
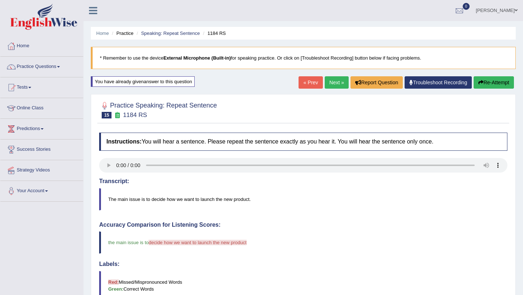
click at [494, 84] on button "Re-Attempt" at bounding box center [494, 82] width 40 height 12
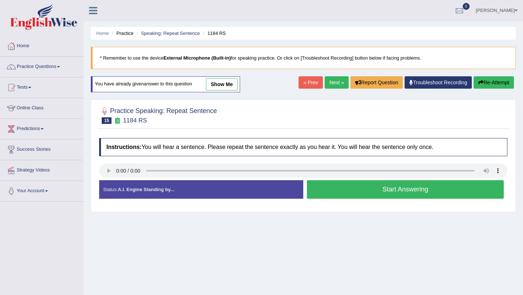
click at [371, 191] on button "Start Answering" at bounding box center [405, 189] width 197 height 19
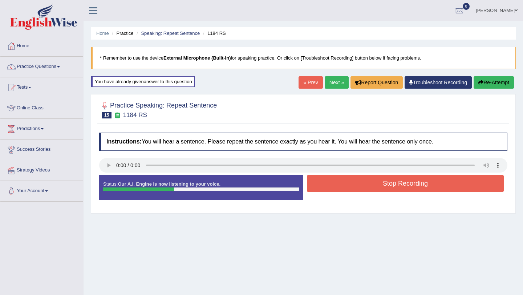
click at [371, 191] on button "Stop Recording" at bounding box center [405, 183] width 197 height 17
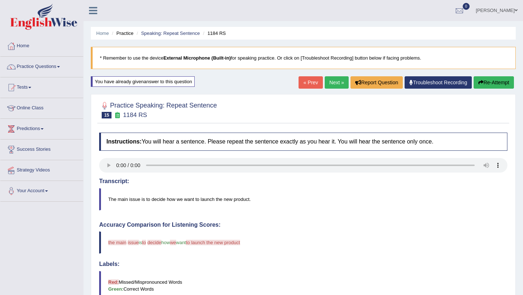
click at [333, 85] on link "Next »" at bounding box center [337, 82] width 24 height 12
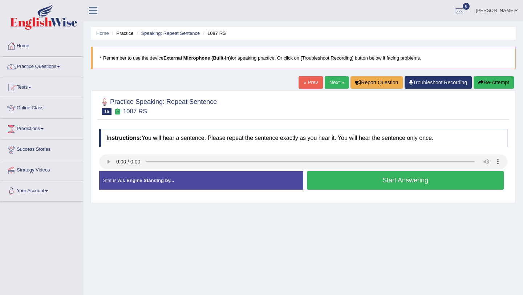
click at [345, 182] on button "Start Answering" at bounding box center [405, 180] width 197 height 19
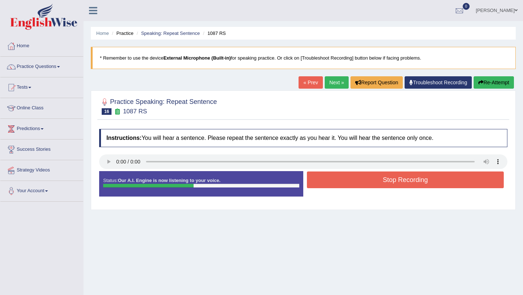
click at [345, 182] on button "Stop Recording" at bounding box center [405, 180] width 197 height 17
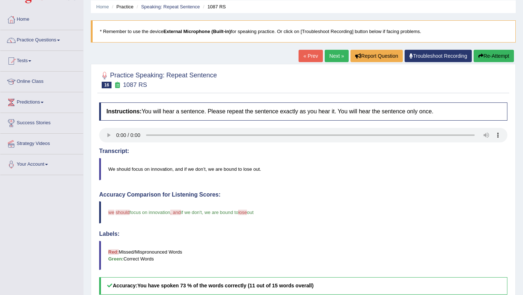
scroll to position [25, 0]
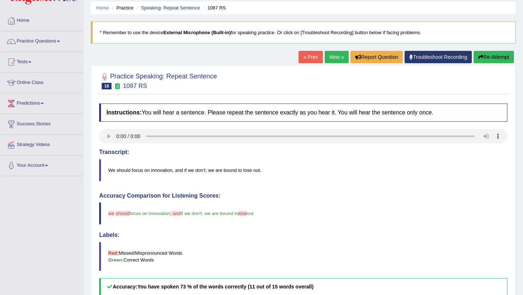
click at [334, 57] on link "Next »" at bounding box center [337, 57] width 24 height 12
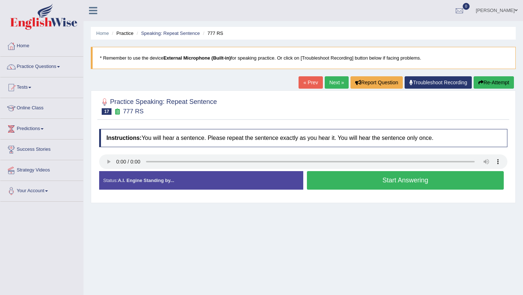
click at [339, 177] on button "Start Answering" at bounding box center [405, 180] width 197 height 19
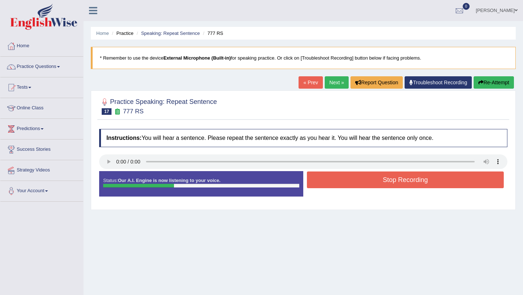
click at [339, 177] on button "Stop Recording" at bounding box center [405, 180] width 197 height 17
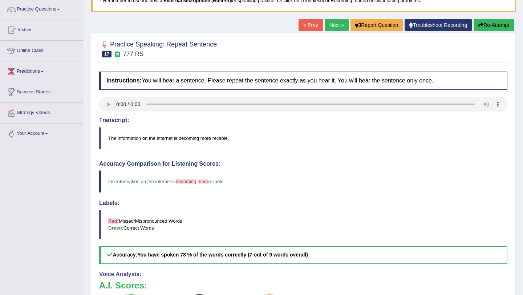
scroll to position [57, 0]
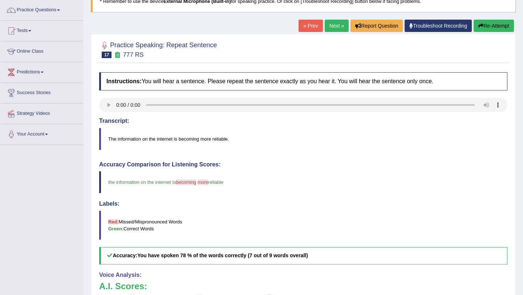
click at [491, 24] on button "Re-Attempt" at bounding box center [494, 26] width 40 height 12
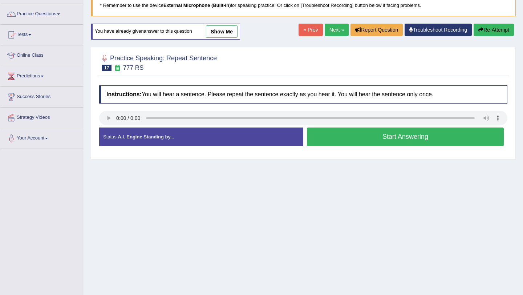
click at [344, 133] on button "Start Answering" at bounding box center [405, 137] width 197 height 19
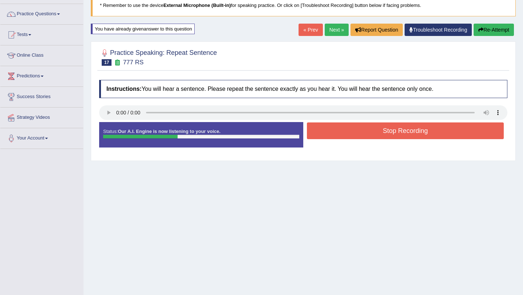
click at [344, 133] on button "Stop Recording" at bounding box center [405, 130] width 197 height 17
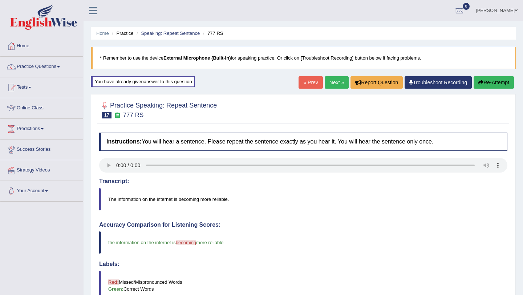
click at [336, 83] on link "Next »" at bounding box center [337, 82] width 24 height 12
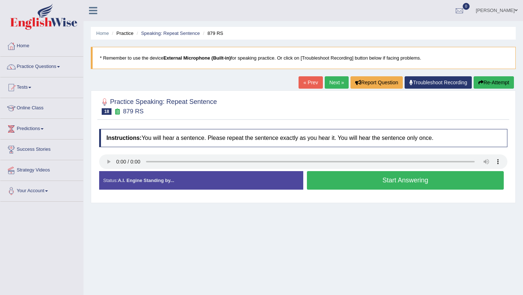
click at [366, 182] on button "Start Answering" at bounding box center [405, 180] width 197 height 19
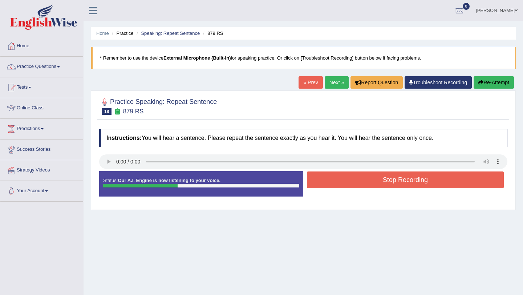
click at [366, 182] on button "Stop Recording" at bounding box center [405, 180] width 197 height 17
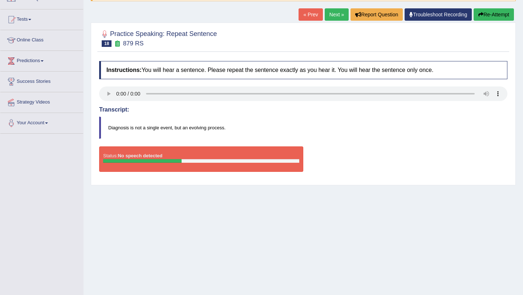
scroll to position [68, 0]
click at [492, 13] on button "Re-Attempt" at bounding box center [494, 14] width 40 height 12
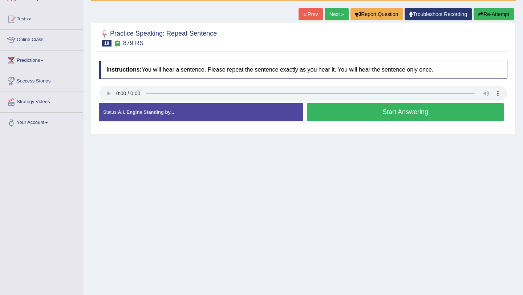
click at [343, 119] on button "Start Answering" at bounding box center [405, 112] width 197 height 19
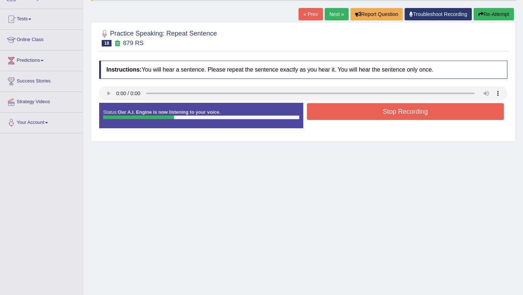
click at [343, 119] on button "Stop Recording" at bounding box center [405, 111] width 197 height 17
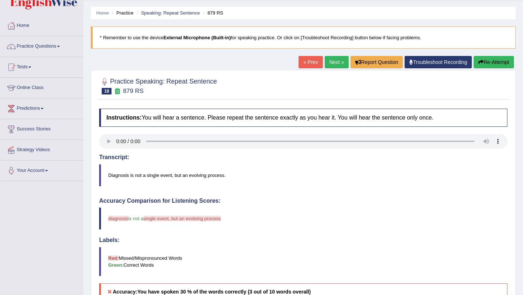
scroll to position [17, 0]
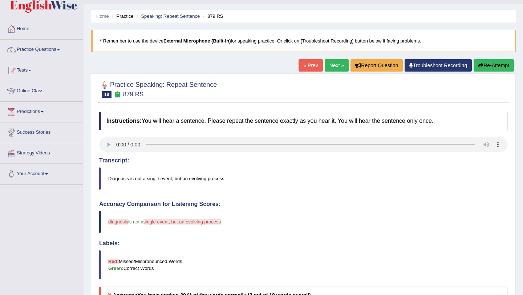
click at [498, 64] on button "Re-Attempt" at bounding box center [494, 65] width 40 height 12
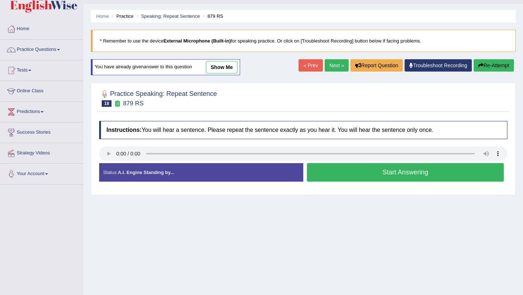
click at [390, 174] on button "Start Answering" at bounding box center [405, 172] width 197 height 19
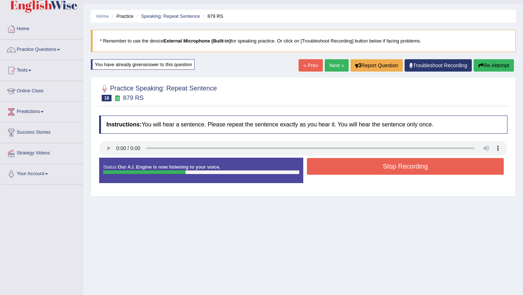
click at [390, 174] on button "Stop Recording" at bounding box center [405, 166] width 197 height 17
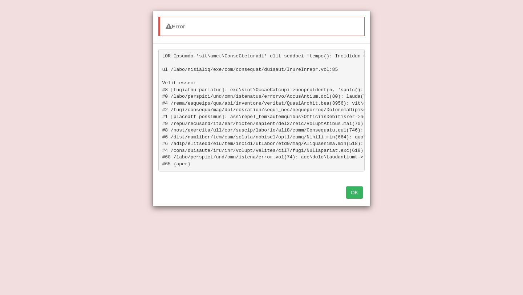
click at [356, 193] on button "OK" at bounding box center [354, 192] width 17 height 12
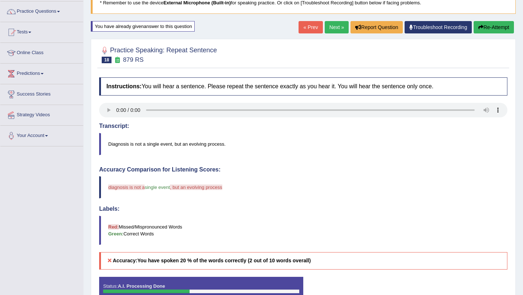
scroll to position [56, 0]
click at [336, 28] on link "Next »" at bounding box center [337, 27] width 24 height 12
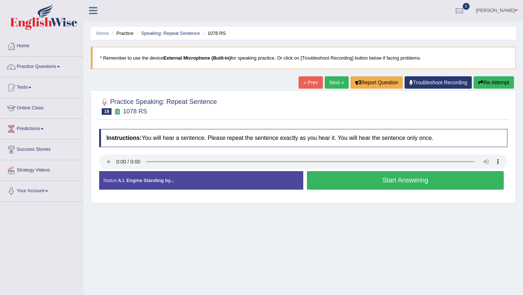
click at [368, 185] on button "Start Answering" at bounding box center [405, 180] width 197 height 19
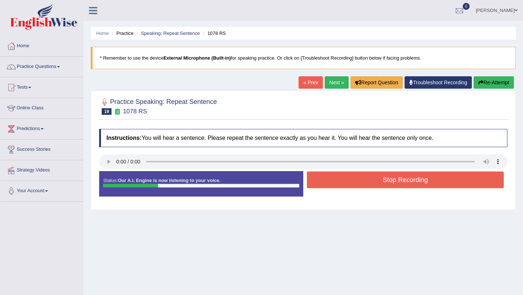
click at [368, 185] on button "Stop Recording" at bounding box center [405, 180] width 197 height 17
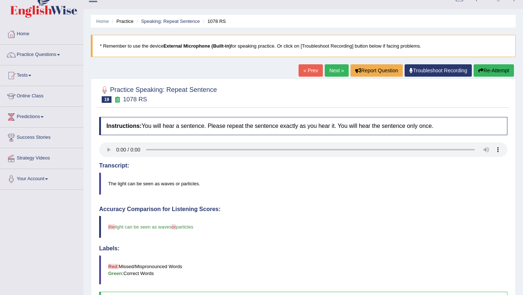
scroll to position [12, 0]
click at [336, 71] on link "Next »" at bounding box center [337, 71] width 24 height 12
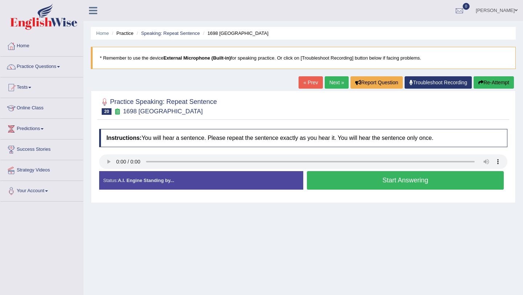
click at [381, 181] on button "Start Answering" at bounding box center [405, 180] width 197 height 19
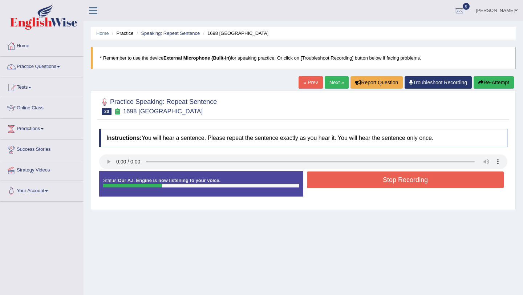
click at [381, 181] on button "Stop Recording" at bounding box center [405, 180] width 197 height 17
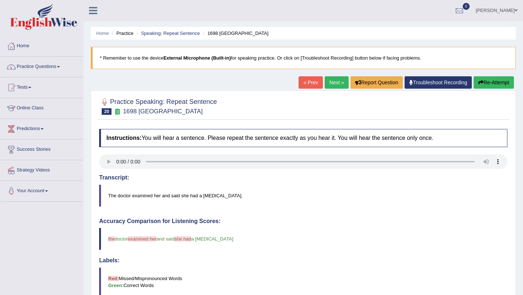
click at [60, 67] on span at bounding box center [58, 66] width 3 height 1
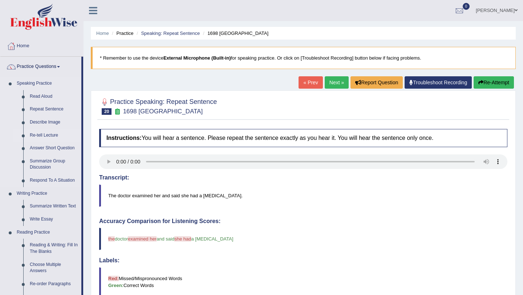
click at [51, 136] on link "Re-tell Lecture" at bounding box center [54, 135] width 55 height 13
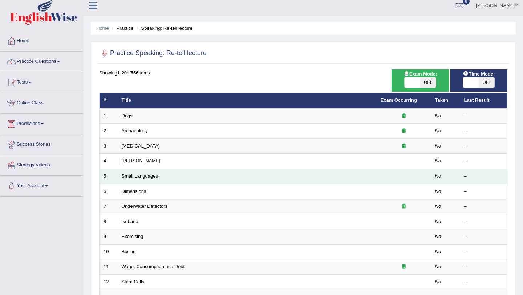
scroll to position [4, 0]
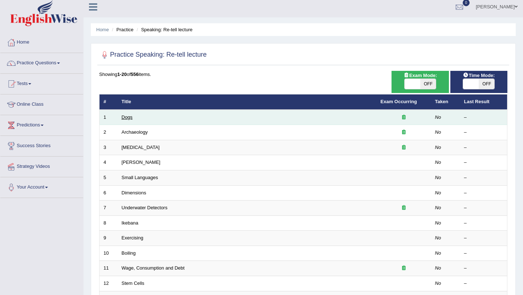
click at [130, 117] on link "Dogs" at bounding box center [127, 117] width 11 height 5
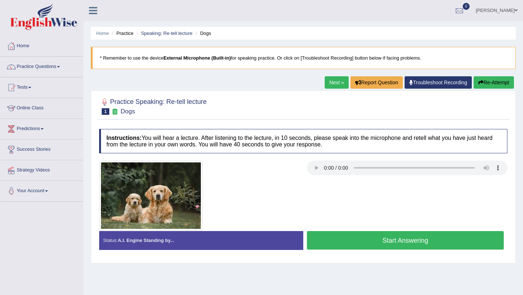
click at [341, 236] on button "Start Answering" at bounding box center [405, 240] width 197 height 19
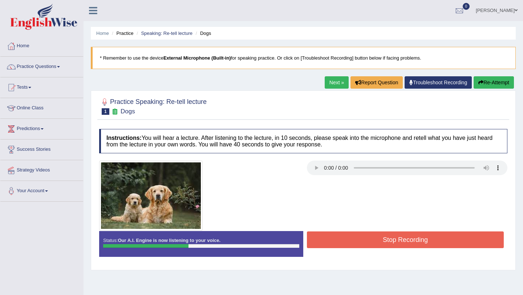
click at [341, 236] on button "Stop Recording" at bounding box center [405, 240] width 197 height 17
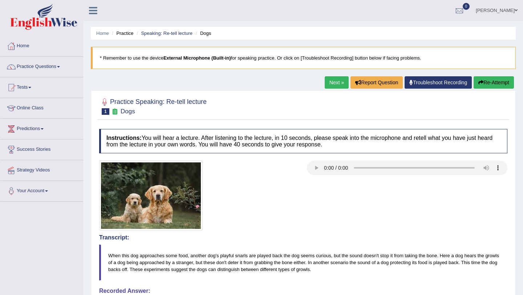
click at [490, 85] on button "Re-Attempt" at bounding box center [494, 82] width 40 height 12
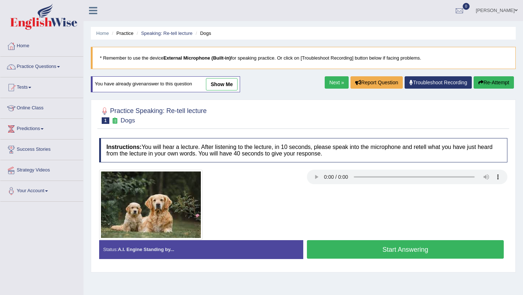
click at [374, 250] on button "Start Answering" at bounding box center [405, 249] width 197 height 19
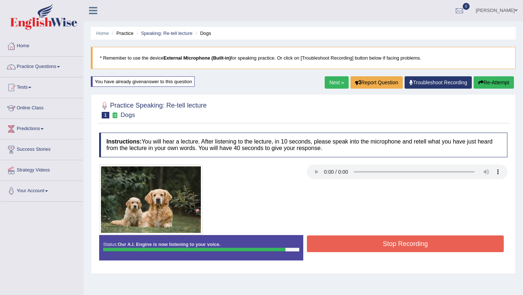
click at [374, 250] on button "Stop Recording" at bounding box center [405, 244] width 197 height 17
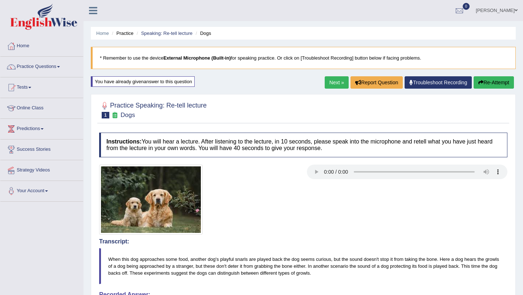
click at [60, 67] on span at bounding box center [58, 66] width 3 height 1
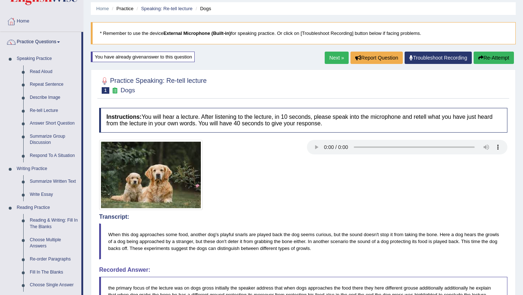
scroll to position [63, 0]
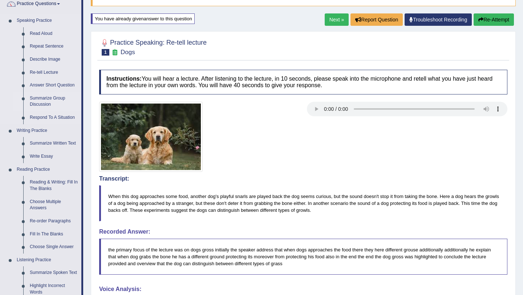
click at [47, 100] on link "Summarize Group Discussion" at bounding box center [54, 101] width 55 height 19
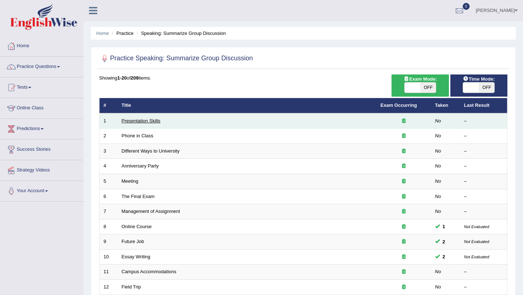
click at [153, 122] on link "Presentation Skills" at bounding box center [141, 120] width 39 height 5
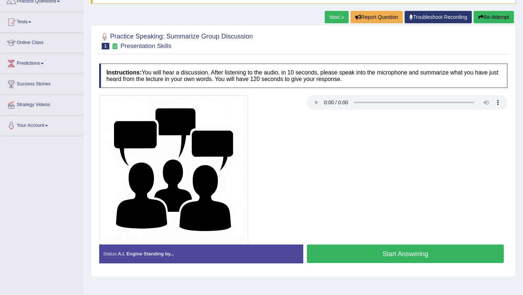
scroll to position [66, 0]
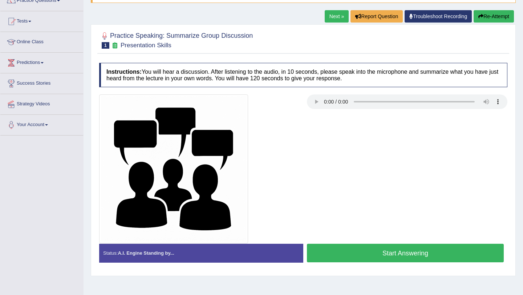
click at [389, 253] on button "Start Answering" at bounding box center [405, 253] width 197 height 19
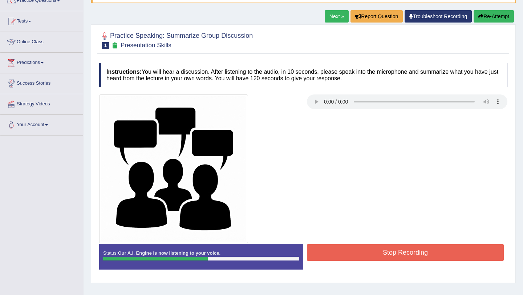
click at [389, 253] on button "Stop Recording" at bounding box center [405, 252] width 197 height 17
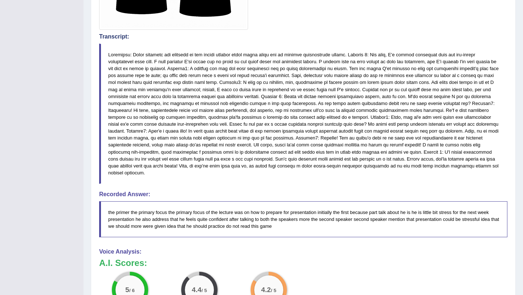
scroll to position [61, 0]
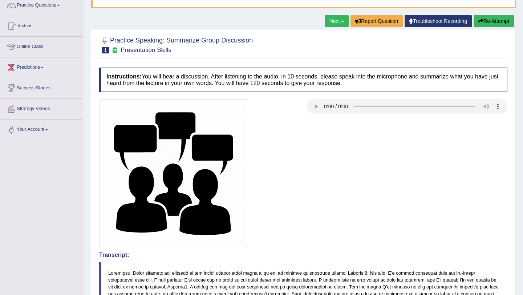
click at [492, 22] on button "Re-Attempt" at bounding box center [494, 21] width 40 height 12
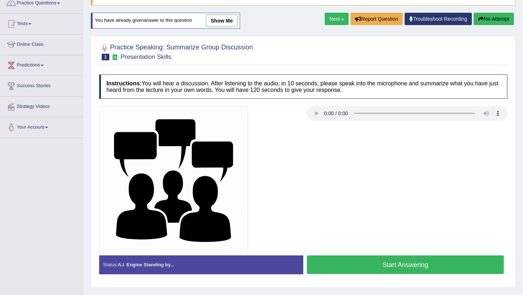
click at [381, 264] on button "Start Answering" at bounding box center [405, 265] width 197 height 19
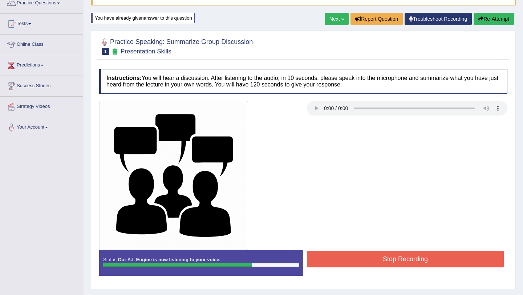
click at [381, 264] on button "Stop Recording" at bounding box center [405, 259] width 197 height 17
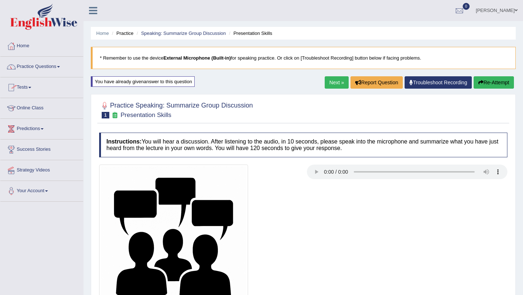
click at [60, 67] on span at bounding box center [58, 66] width 3 height 1
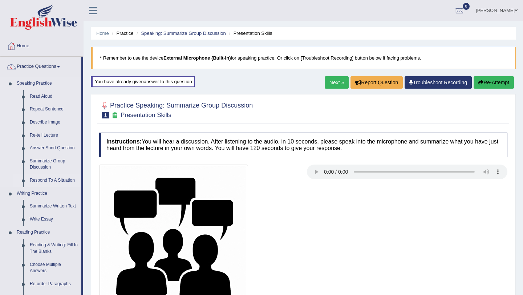
click at [49, 180] on link "Respond To A Situation" at bounding box center [54, 180] width 55 height 13
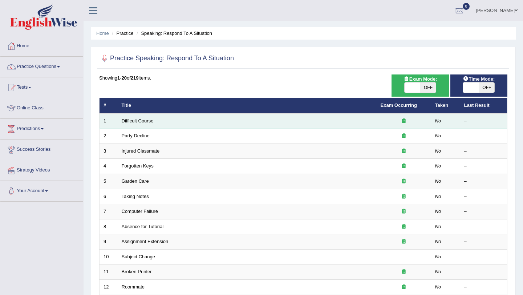
click at [148, 122] on link "Difficult Course" at bounding box center [138, 120] width 32 height 5
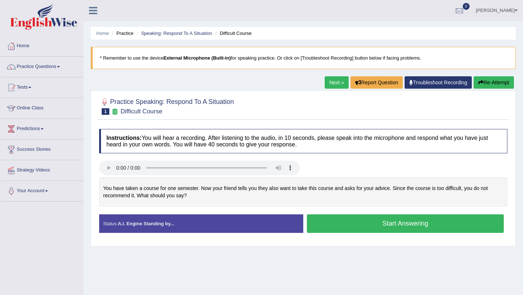
click at [364, 223] on button "Start Answering" at bounding box center [405, 223] width 197 height 19
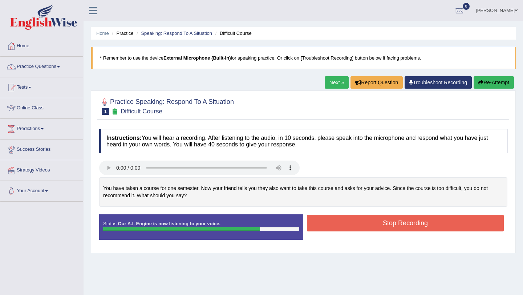
click at [364, 223] on button "Stop Recording" at bounding box center [405, 223] width 197 height 17
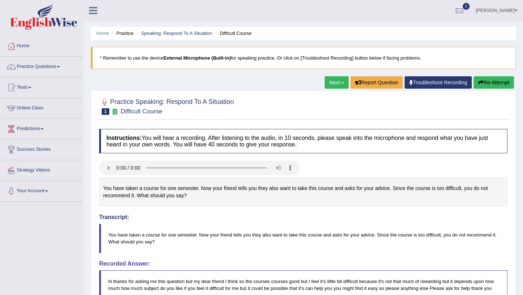
click at [479, 83] on icon "button" at bounding box center [481, 82] width 5 height 5
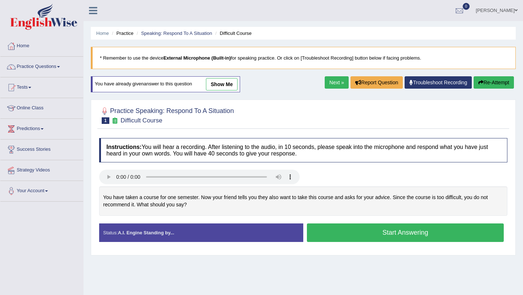
click at [359, 230] on button "Start Answering" at bounding box center [405, 233] width 197 height 19
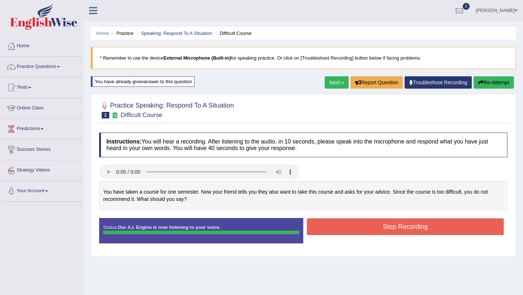
click at [359, 230] on button "Stop Recording" at bounding box center [405, 226] width 197 height 17
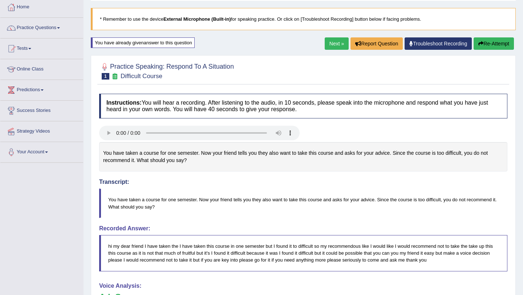
scroll to position [37, 0]
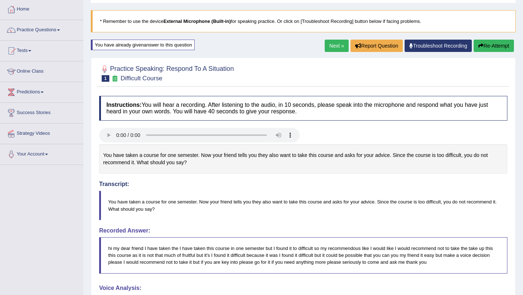
click at [335, 46] on link "Next »" at bounding box center [337, 46] width 24 height 12
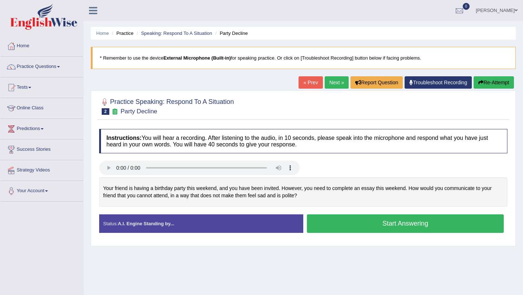
click at [342, 224] on button "Start Answering" at bounding box center [405, 223] width 197 height 19
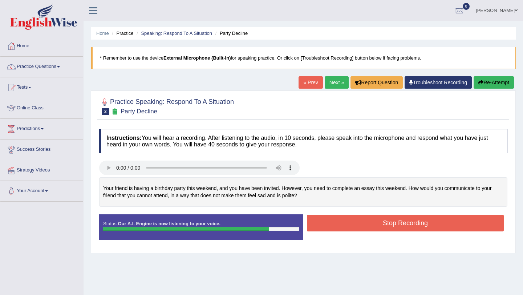
click at [342, 224] on button "Stop Recording" at bounding box center [405, 223] width 197 height 17
